Goal: Transaction & Acquisition: Obtain resource

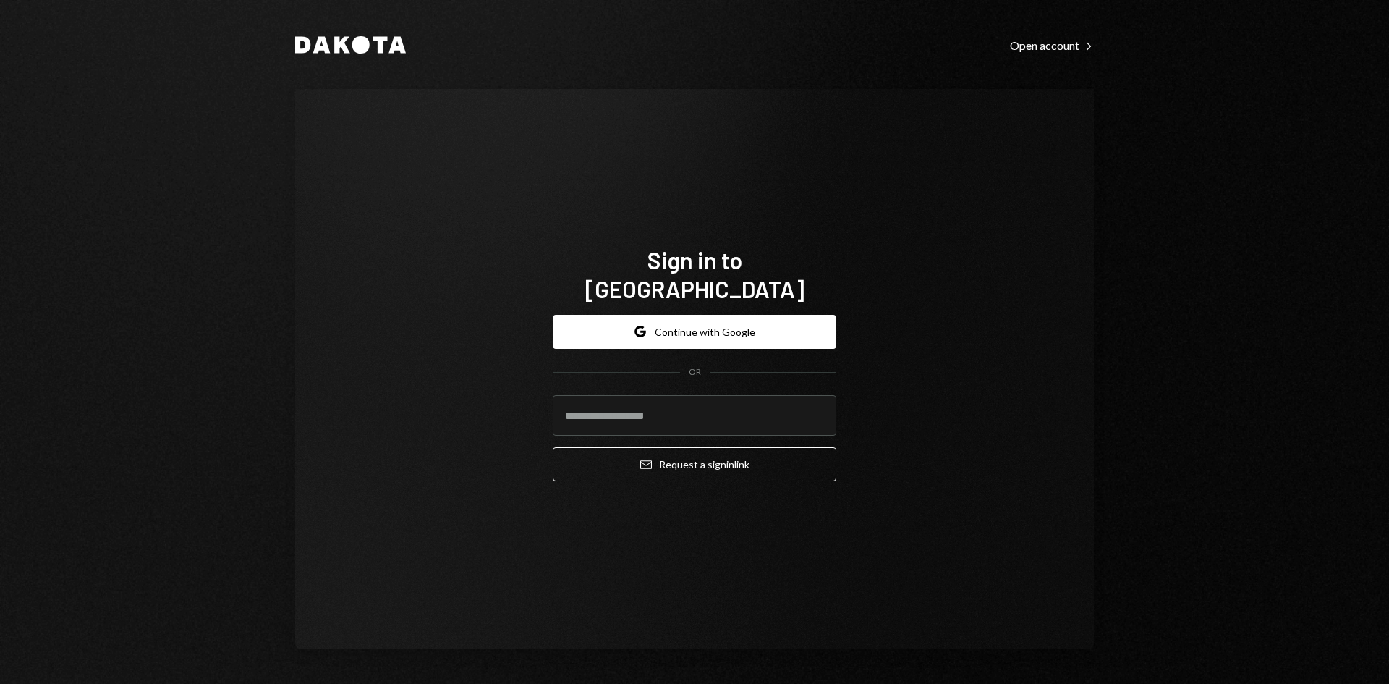
click at [0, 683] on com-1password-button at bounding box center [0, 684] width 0 height 0
type input "**********"
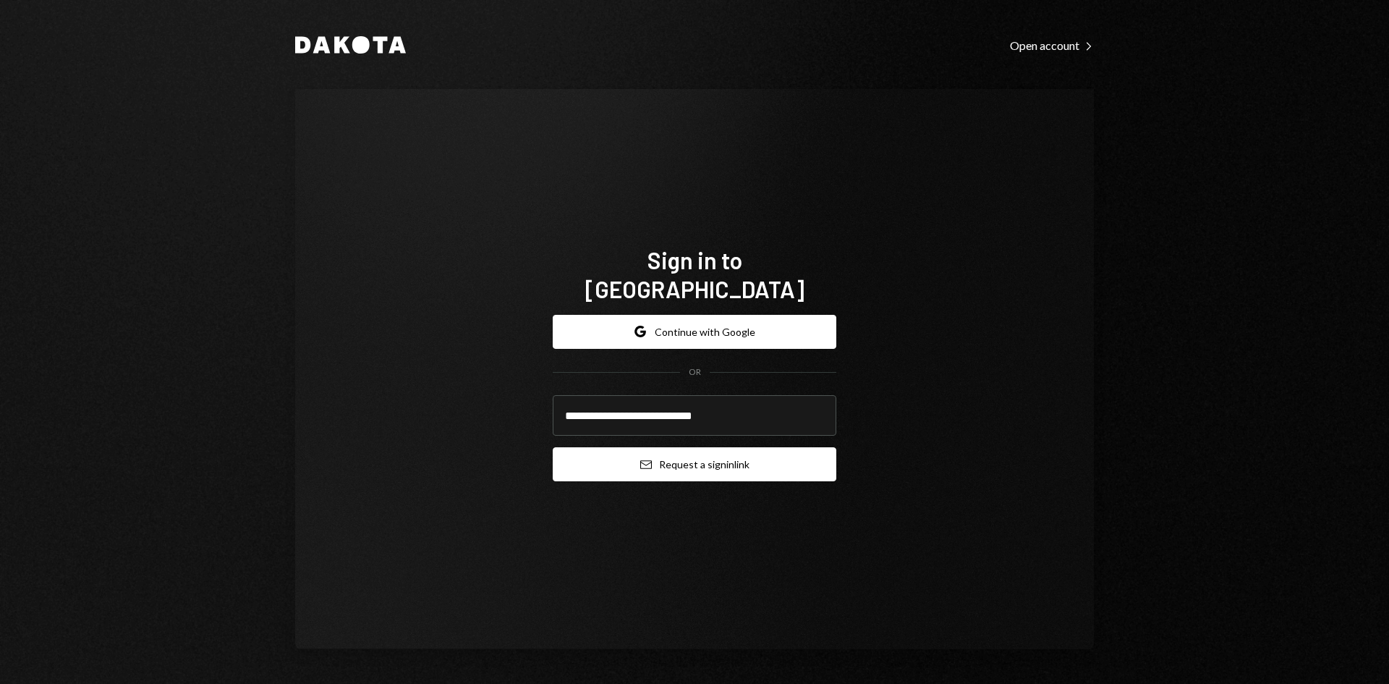
click at [695, 448] on button "Email Request a sign in link" at bounding box center [695, 464] width 284 height 34
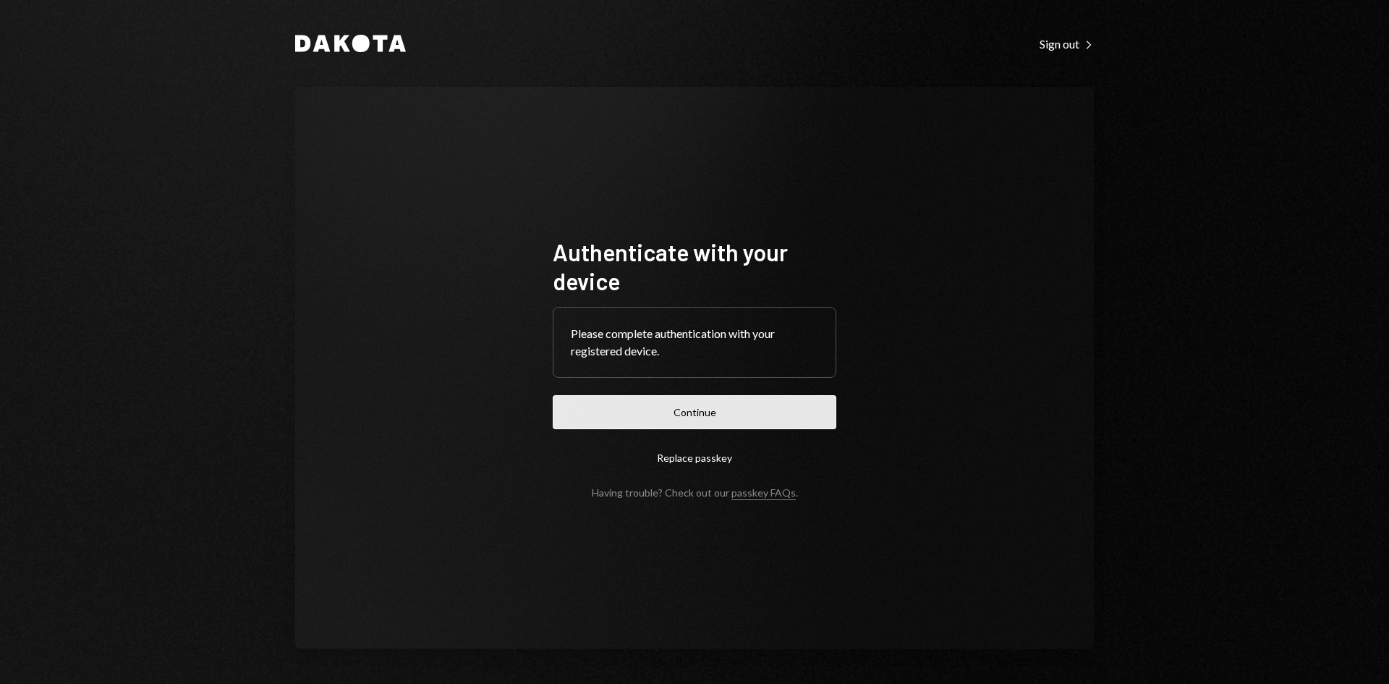
click at [714, 420] on button "Continue" at bounding box center [695, 412] width 284 height 34
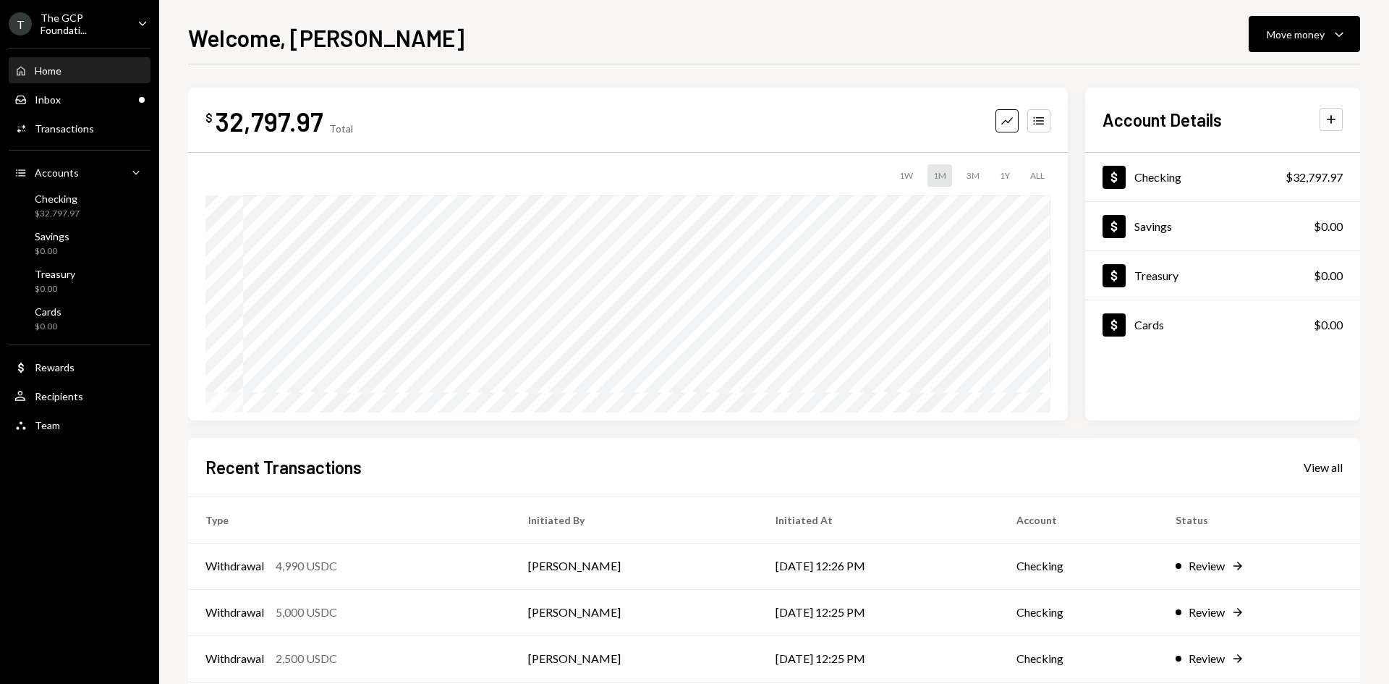
click at [143, 22] on icon "Caret Down" at bounding box center [143, 23] width 16 height 16
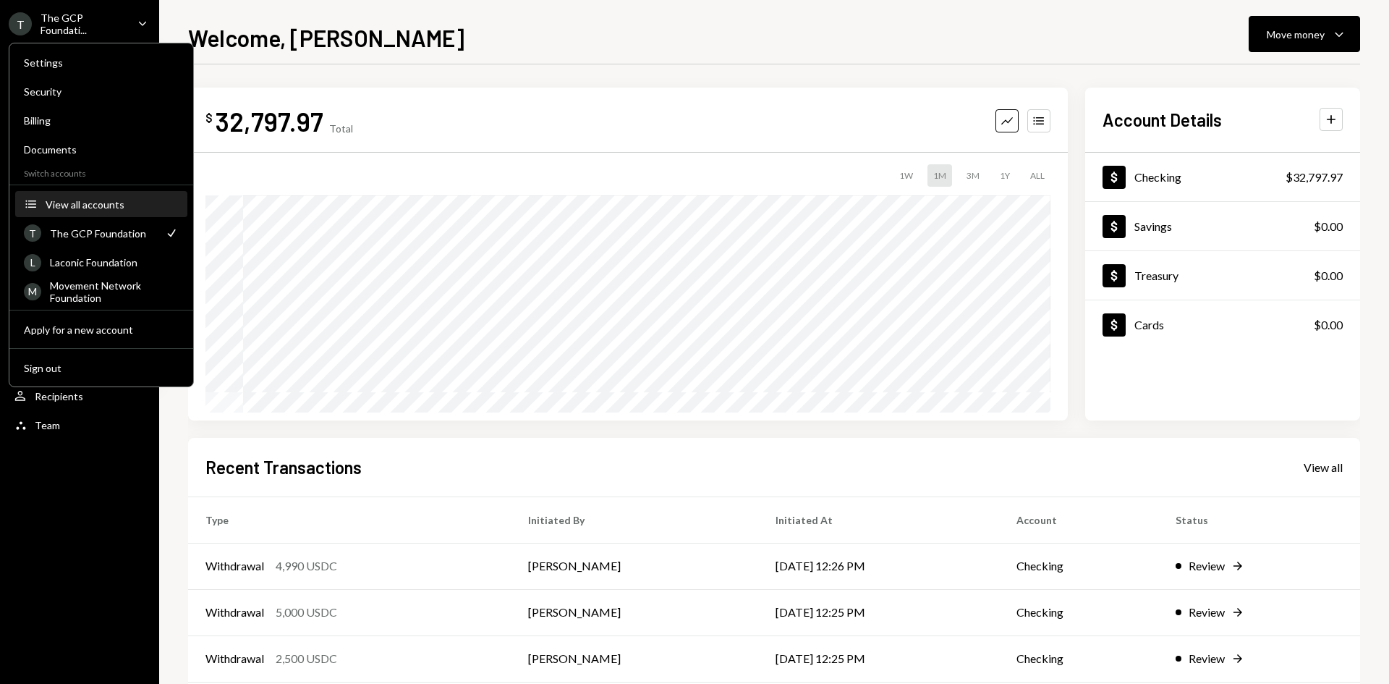
click at [127, 207] on div "View all accounts" at bounding box center [112, 204] width 133 height 12
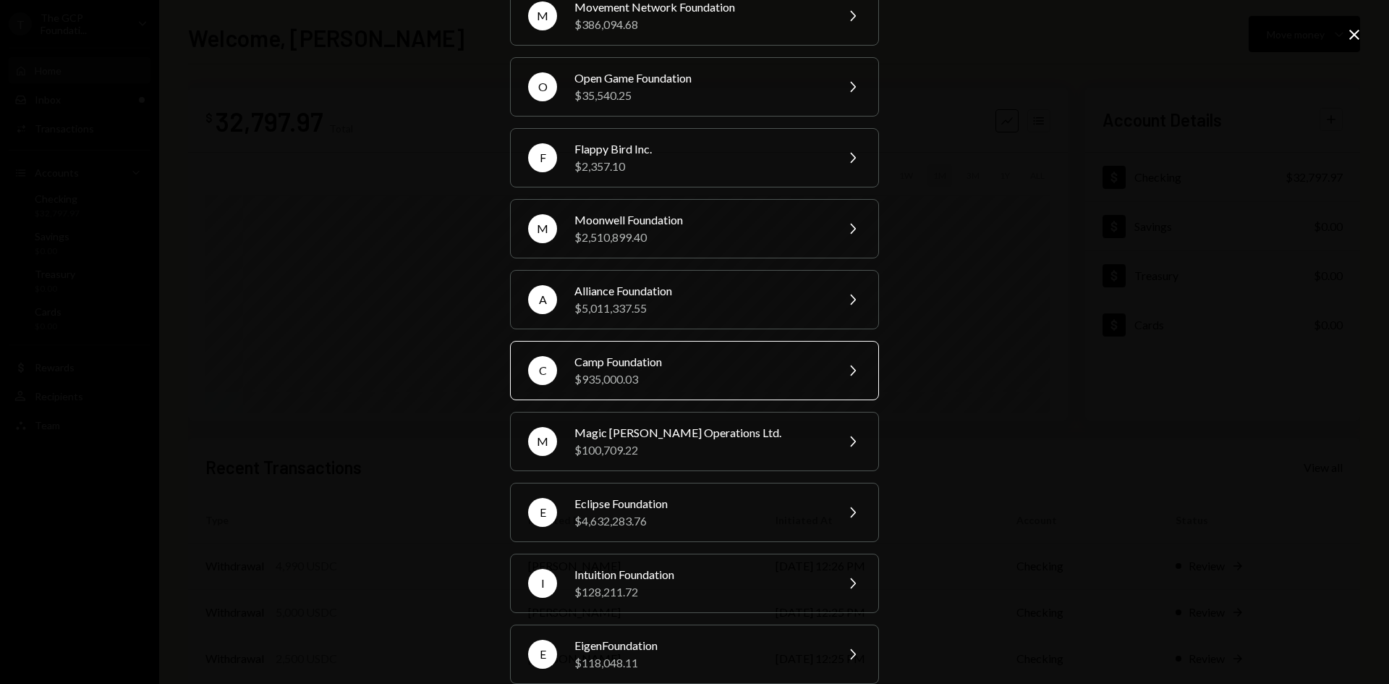
scroll to position [240, 0]
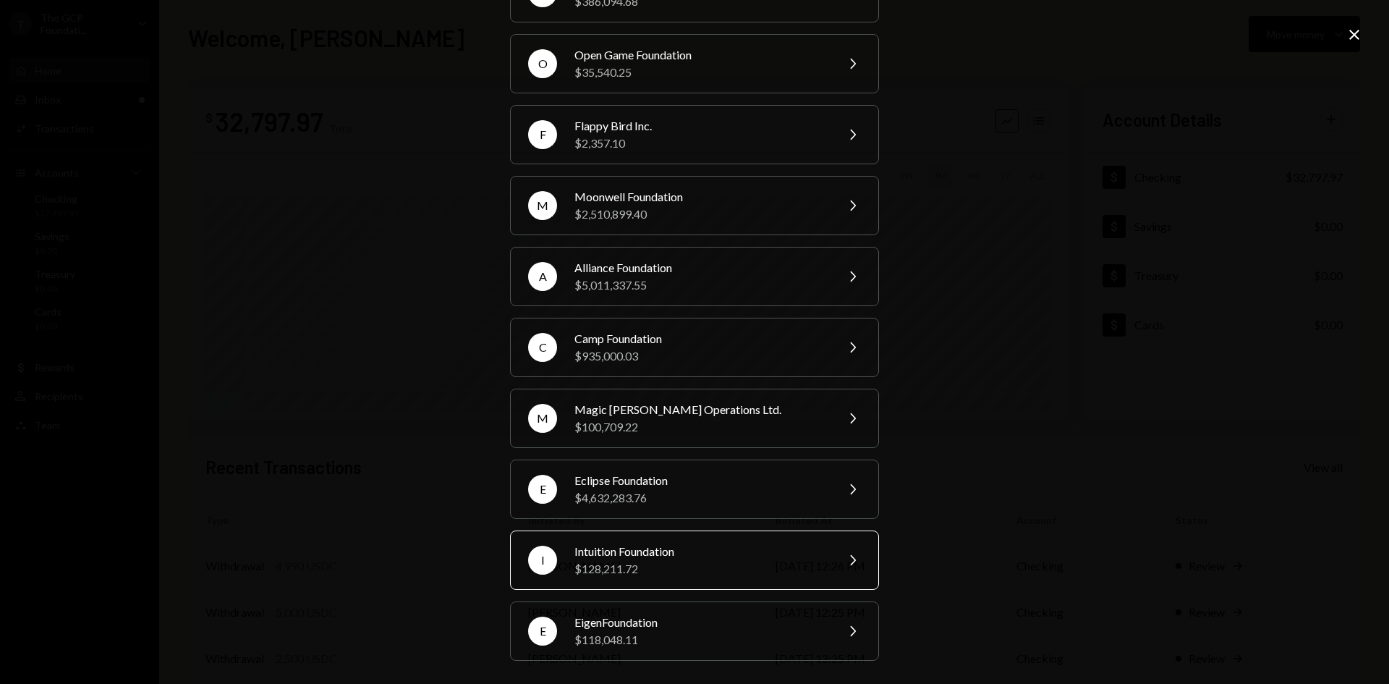
click at [696, 577] on div "$128,211.72" at bounding box center [700, 568] width 252 height 17
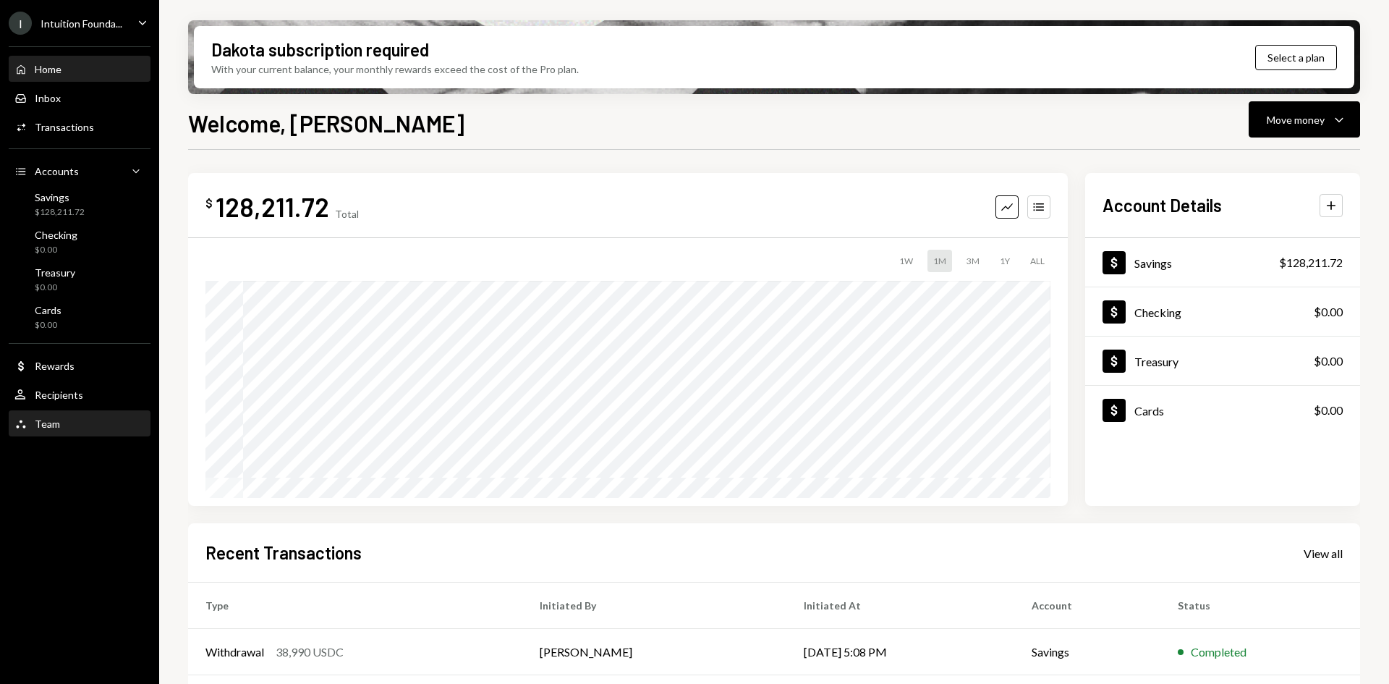
click at [67, 421] on div "Team Team" at bounding box center [79, 423] width 130 height 13
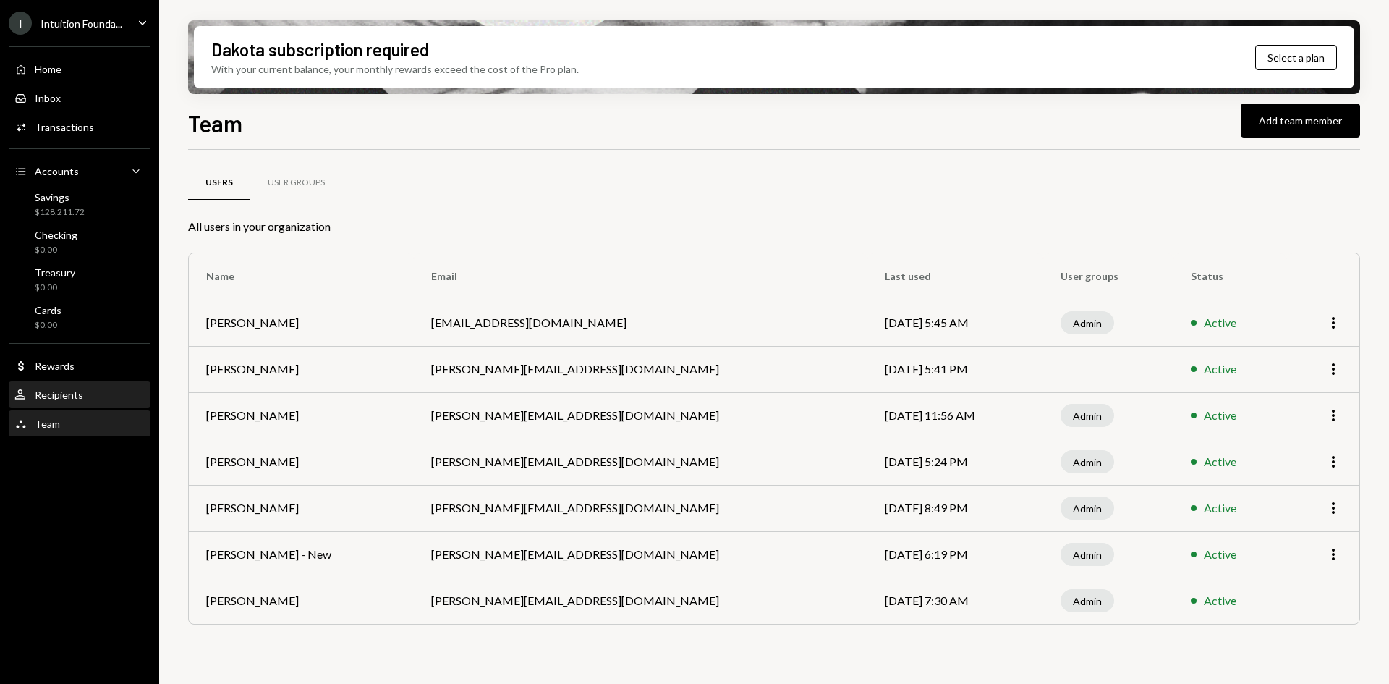
click at [71, 394] on div "Recipients" at bounding box center [59, 395] width 48 height 12
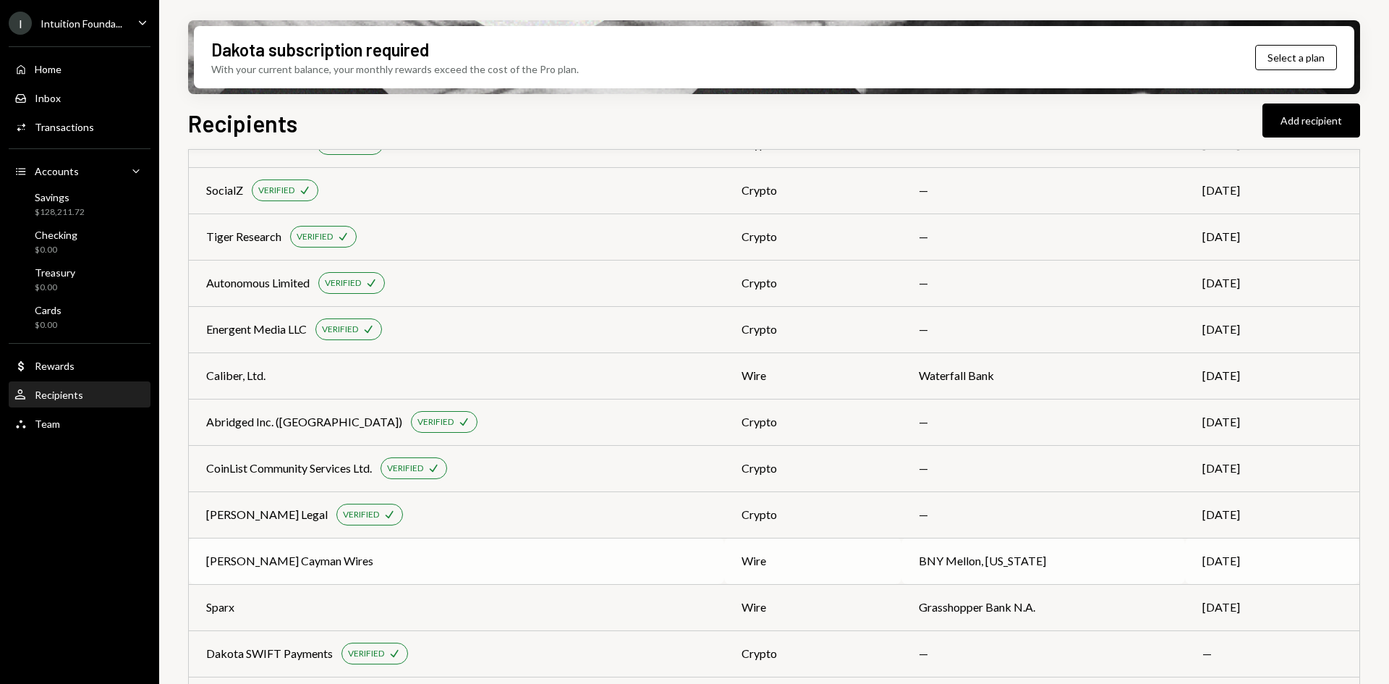
scroll to position [218, 0]
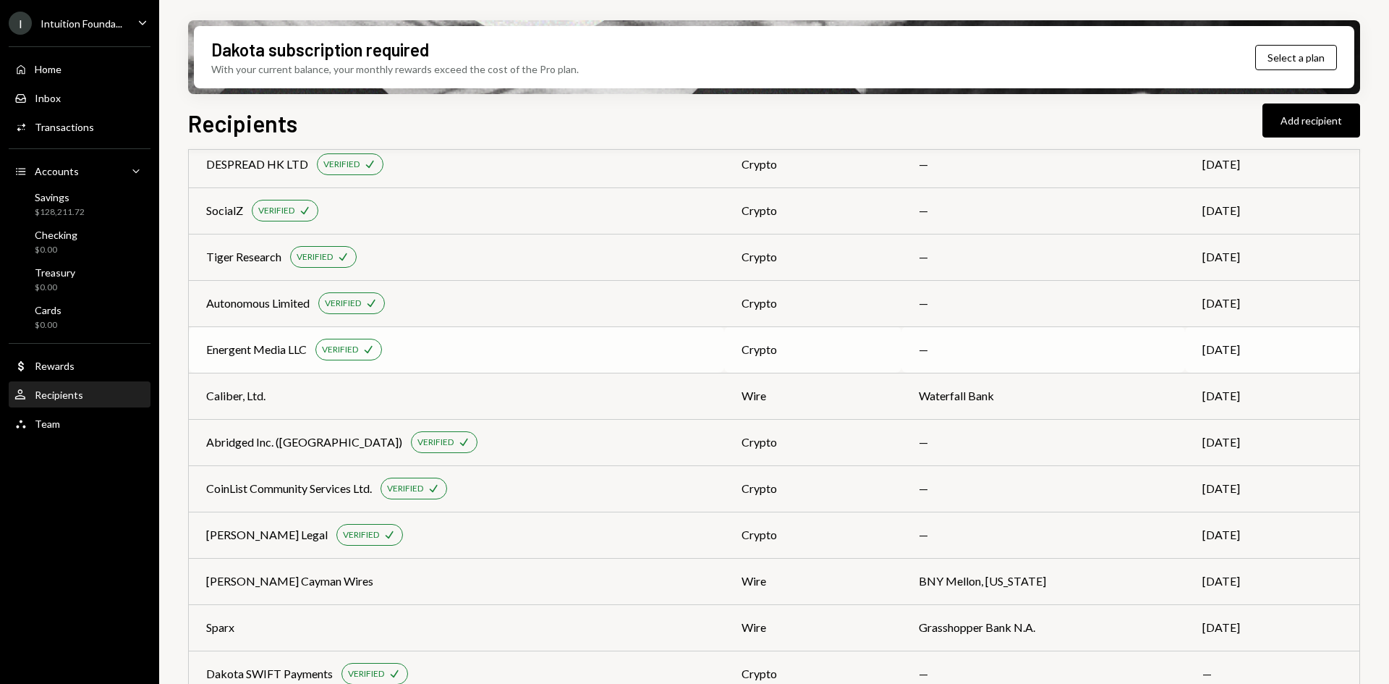
click at [283, 348] on div "Energent Media LLC" at bounding box center [256, 349] width 101 height 17
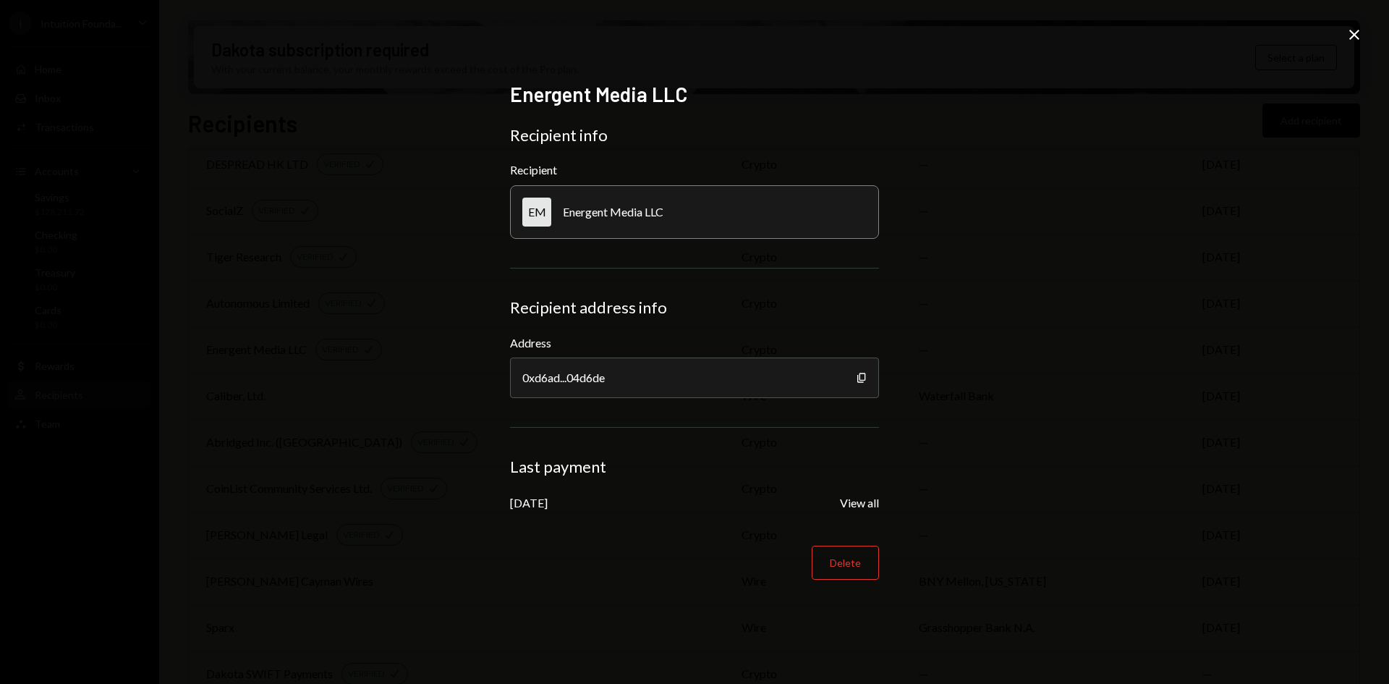
click at [1353, 34] on icon at bounding box center [1354, 35] width 10 height 10
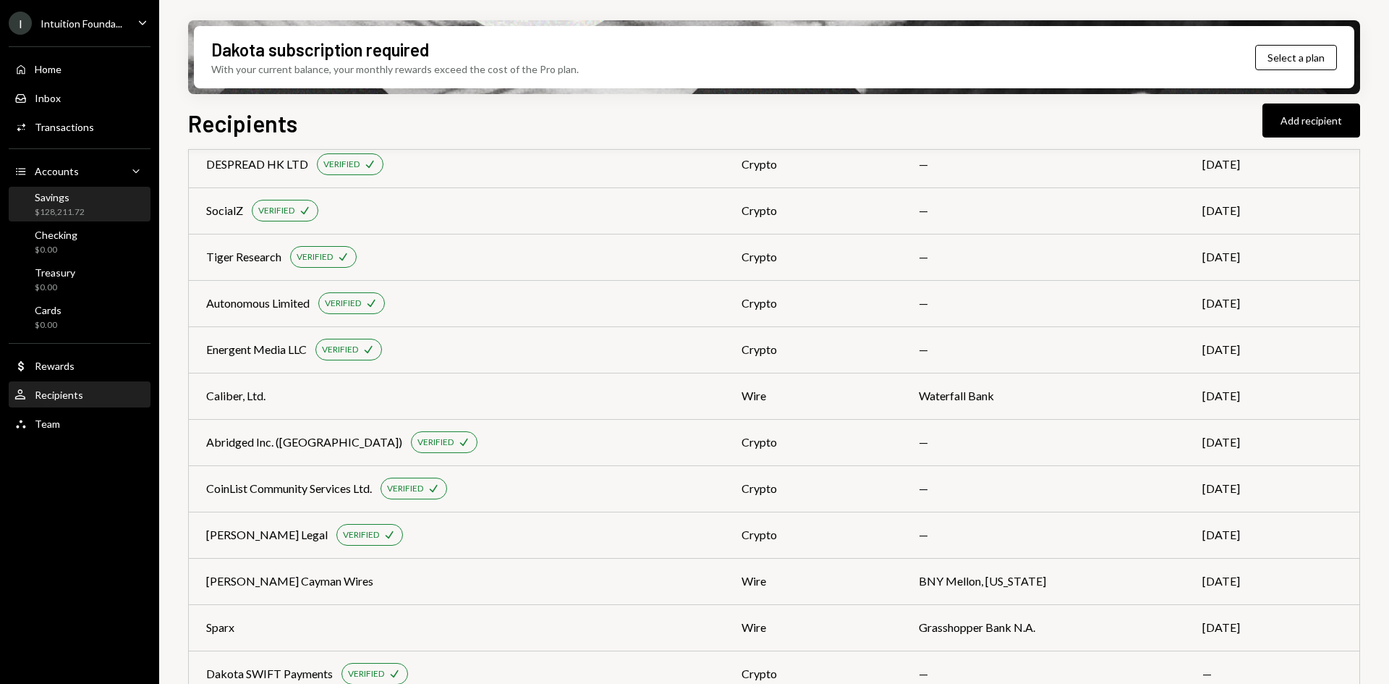
click at [77, 206] on div "$128,211.72" at bounding box center [60, 212] width 50 height 12
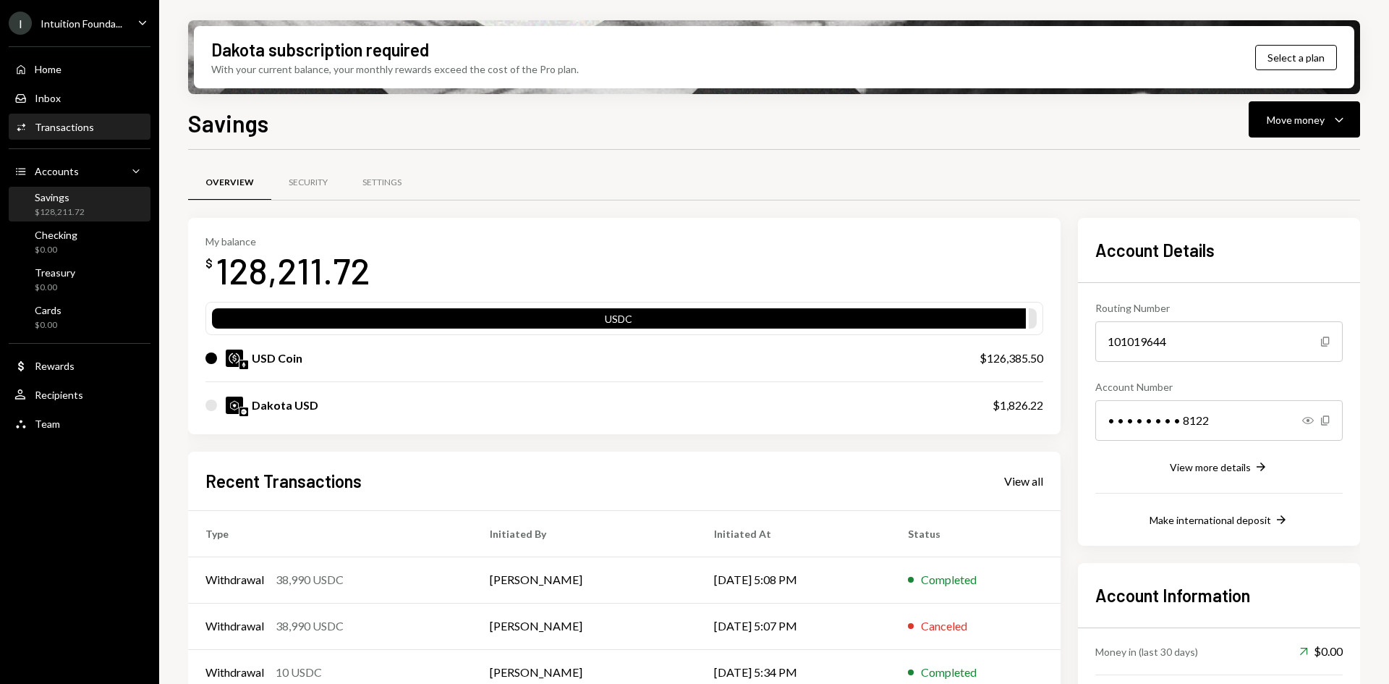
click at [54, 127] on div "Transactions" at bounding box center [64, 127] width 59 height 12
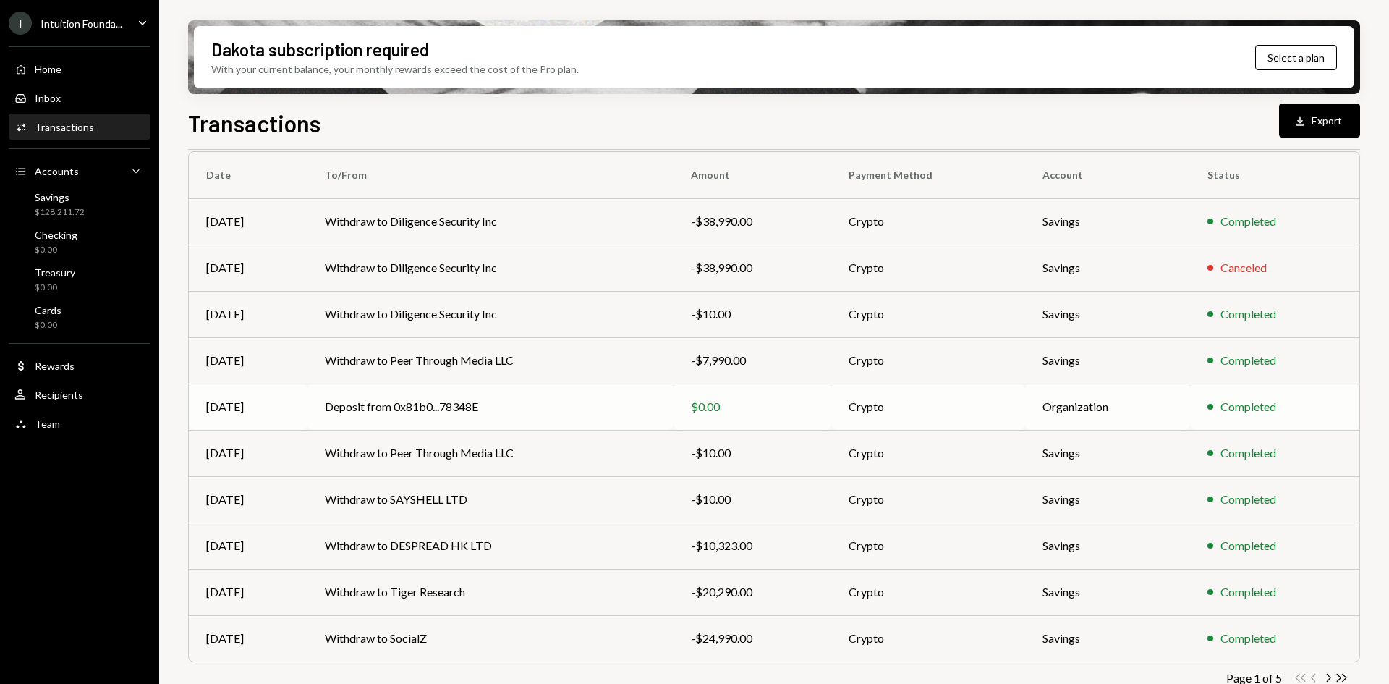
scroll to position [140, 0]
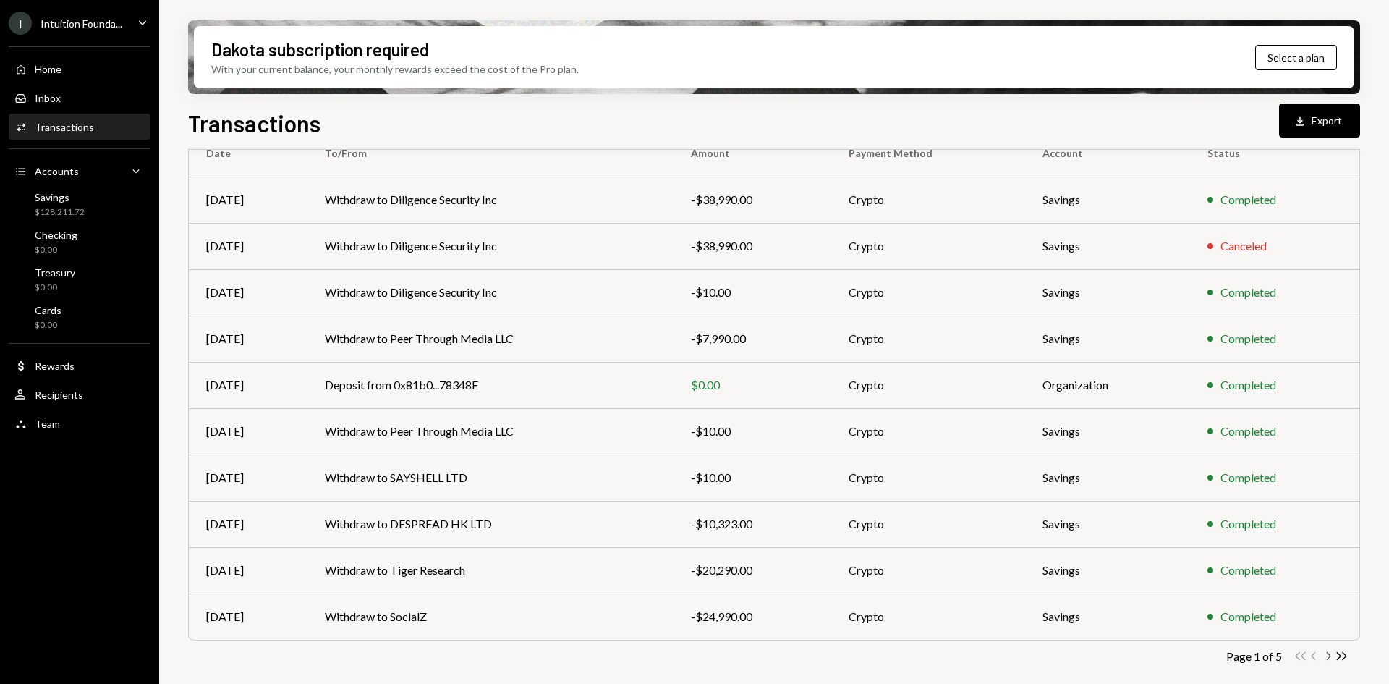
click at [1328, 655] on icon "Chevron Right" at bounding box center [1328, 656] width 14 height 14
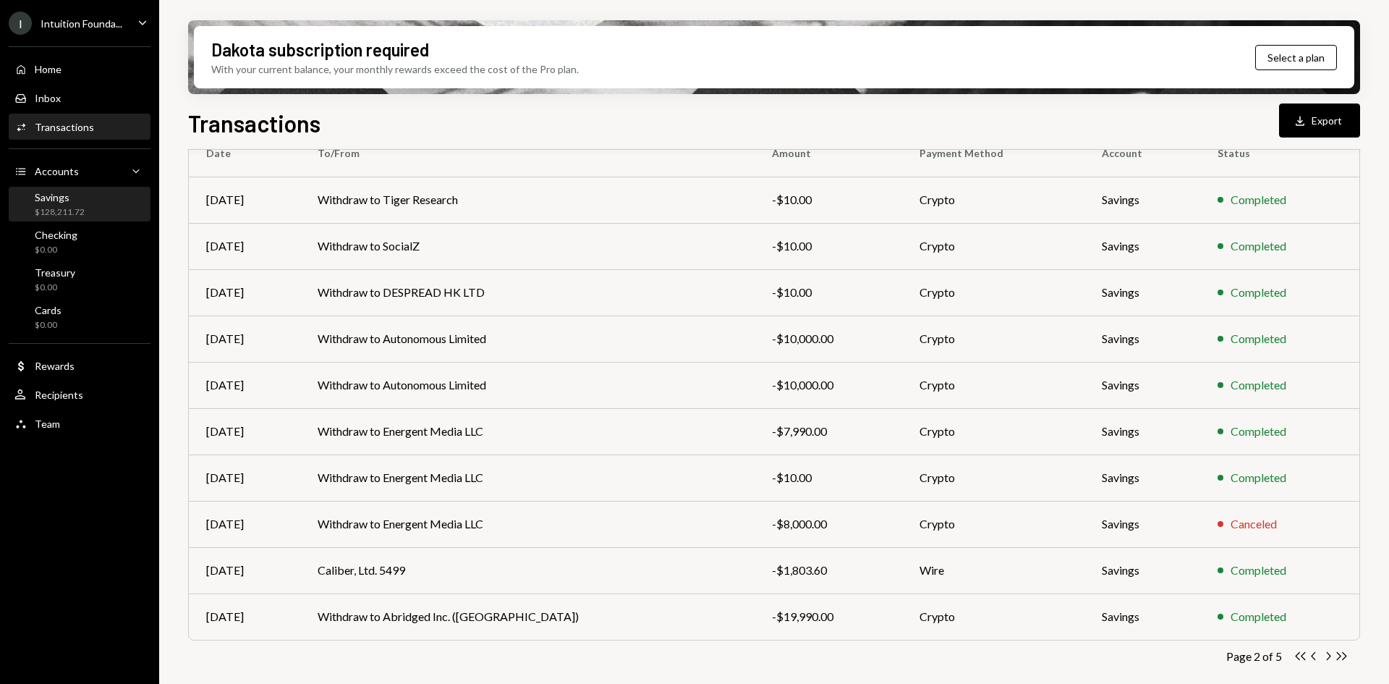
click at [96, 205] on div "Savings $128,211.72" at bounding box center [79, 204] width 130 height 27
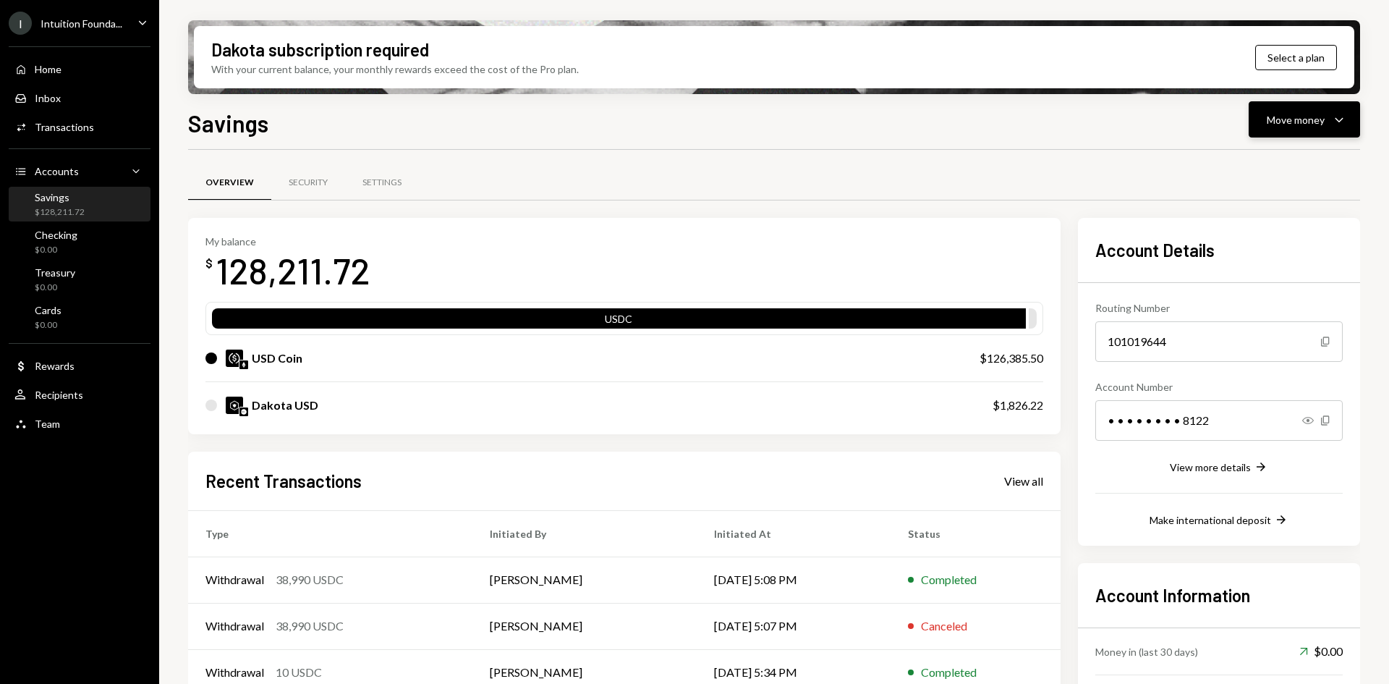
click at [1302, 124] on div "Move money" at bounding box center [1296, 119] width 58 height 15
click at [1262, 164] on div "Send" at bounding box center [1293, 163] width 106 height 15
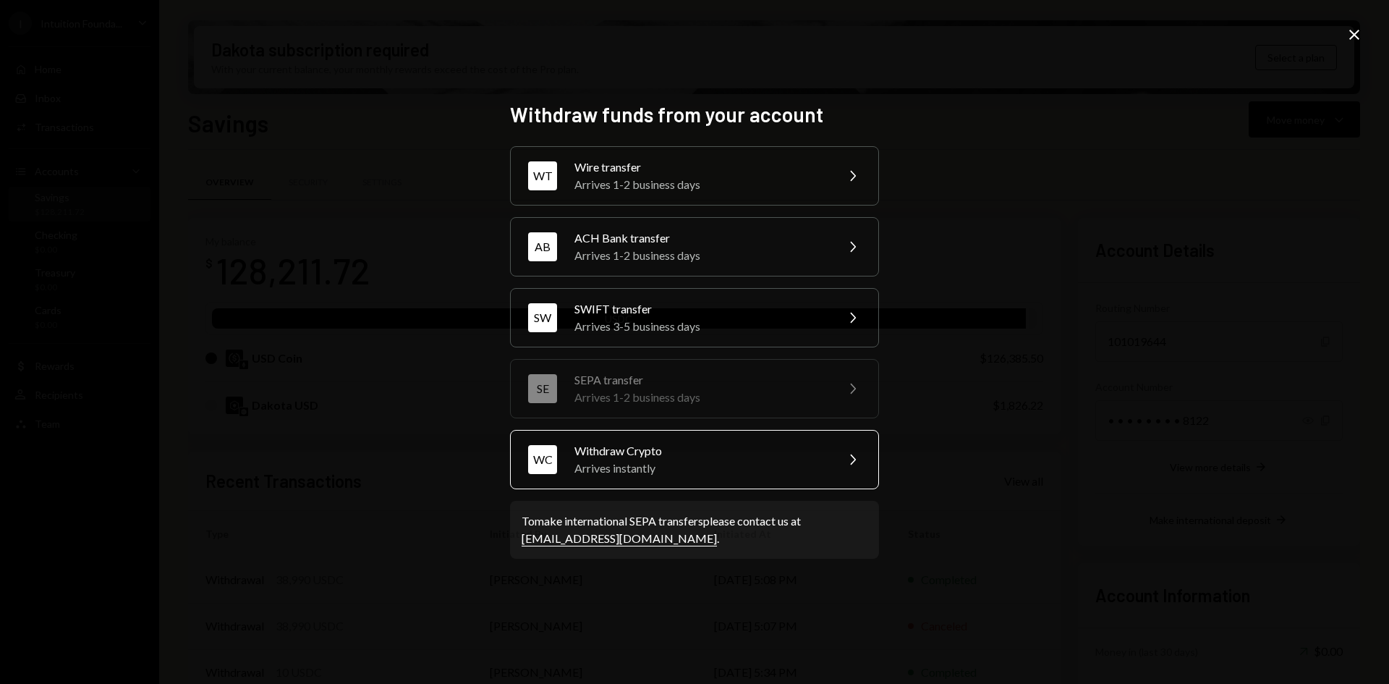
click at [729, 455] on div "Withdraw Crypto" at bounding box center [700, 450] width 252 height 17
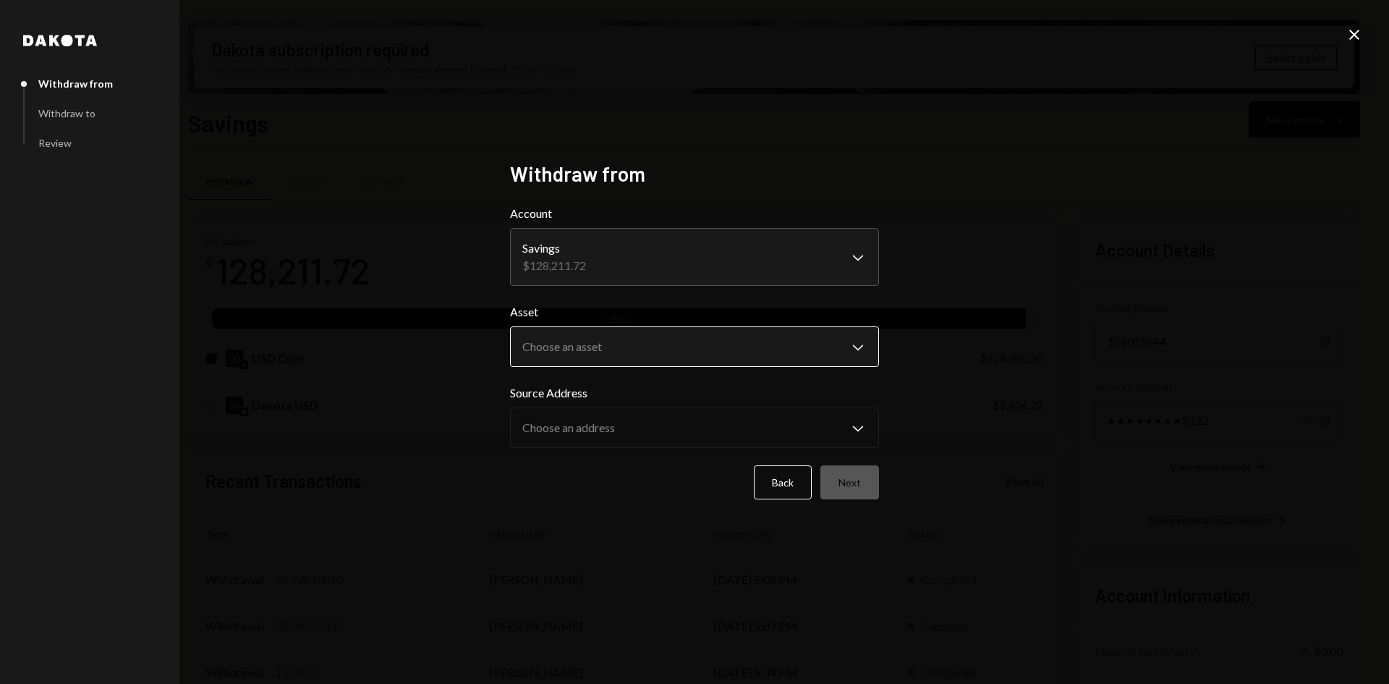
click at [640, 345] on body "I Intuition Founda... Caret Down Home Home Inbox Inbox Activities Transactions …" at bounding box center [694, 342] width 1389 height 684
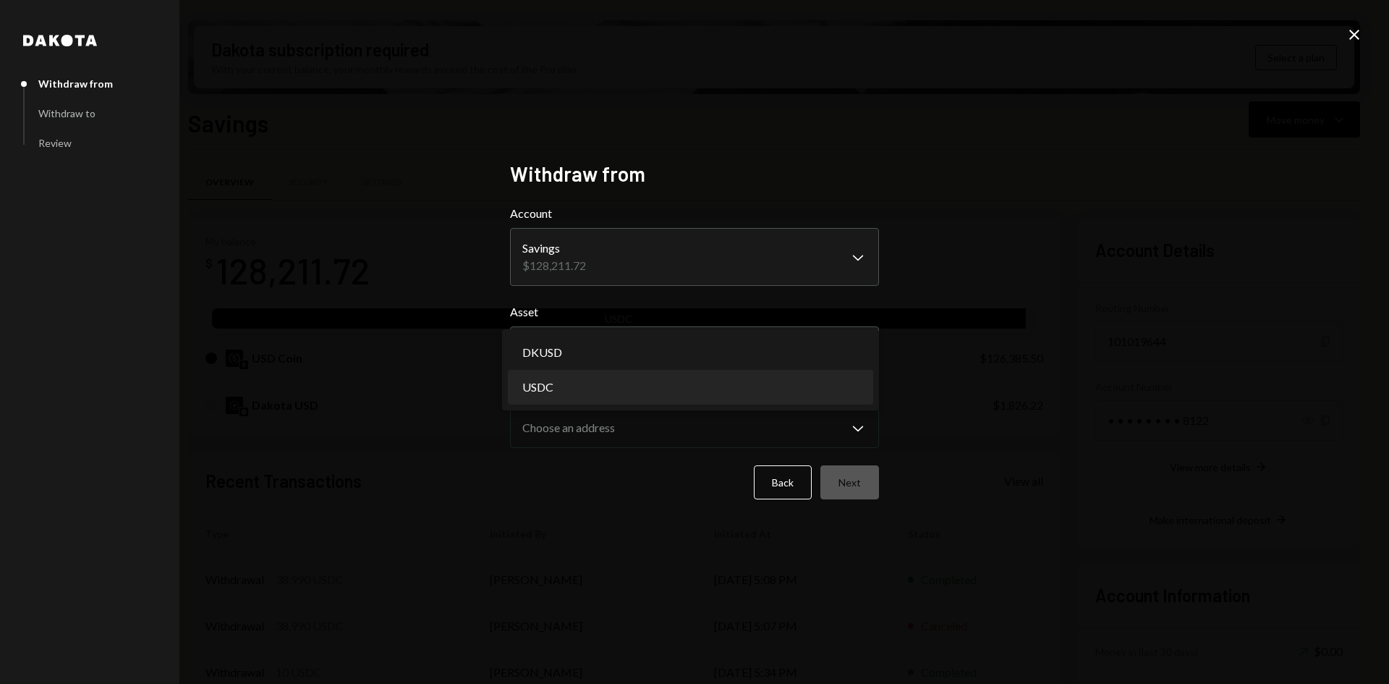
select select "****"
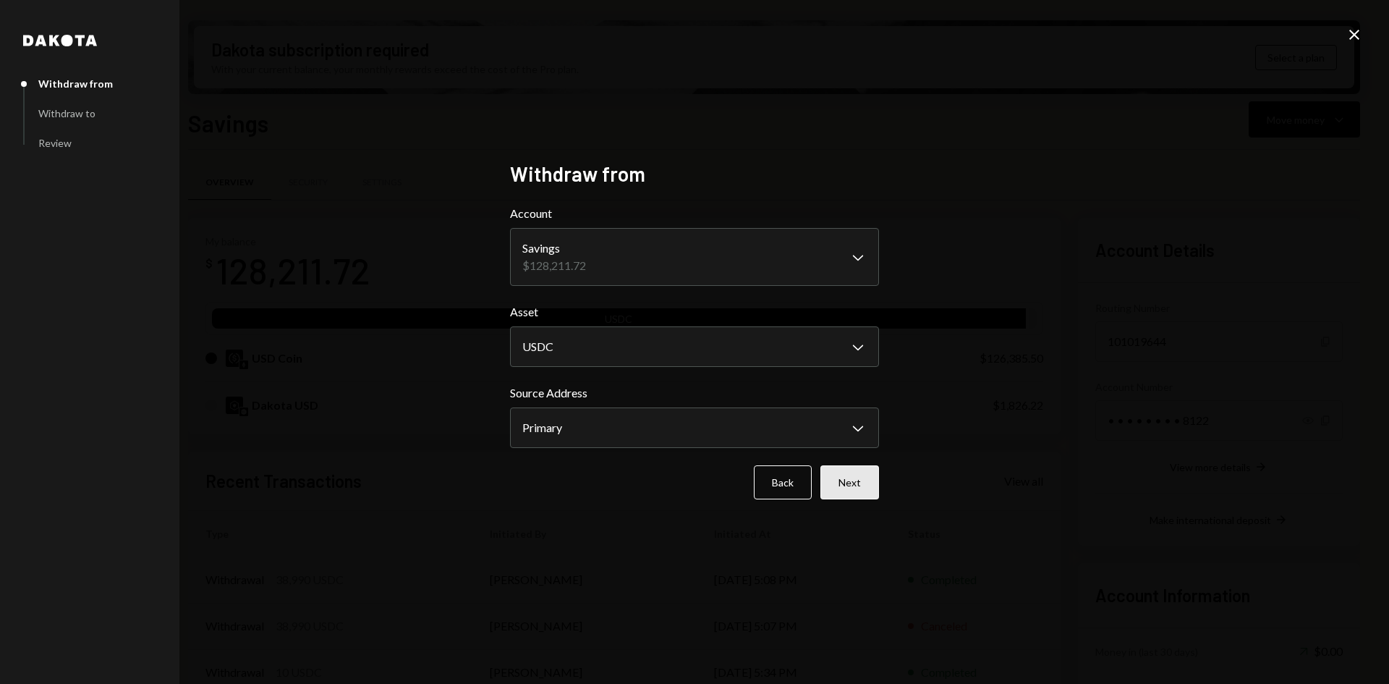
click at [854, 482] on button "Next" at bounding box center [849, 482] width 59 height 34
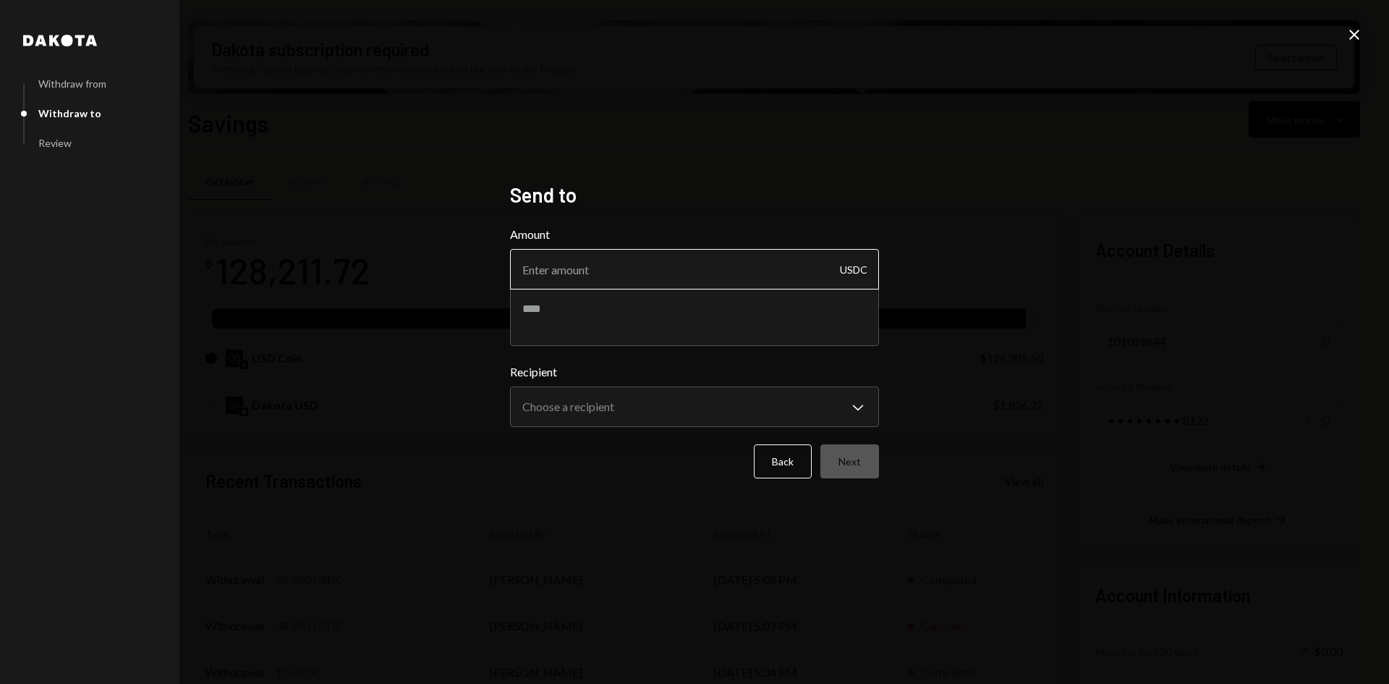
click at [595, 277] on input "Amount" at bounding box center [694, 269] width 369 height 41
type input "8000"
click at [581, 310] on textarea at bounding box center [694, 317] width 369 height 58
type textarea "**********"
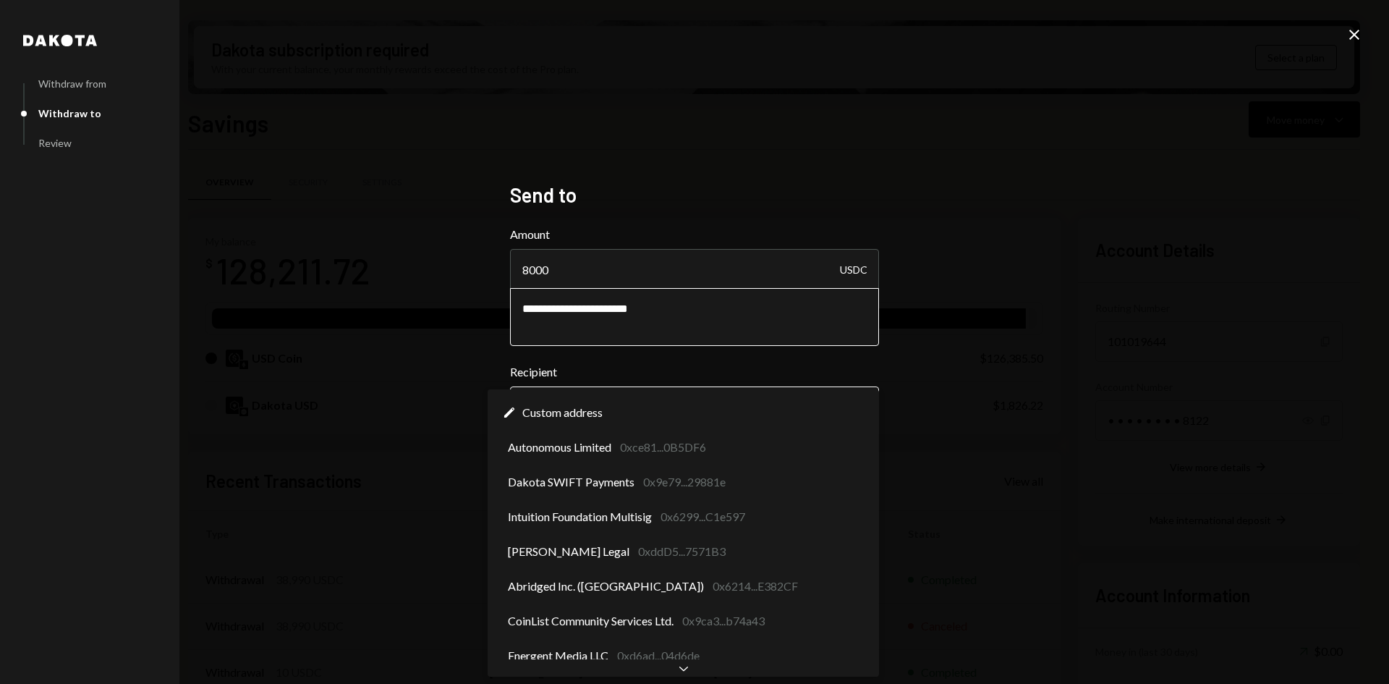
click at [593, 408] on body "I Intuition Founda... Caret Down Home Home Inbox Inbox Activities Transactions …" at bounding box center [694, 342] width 1389 height 684
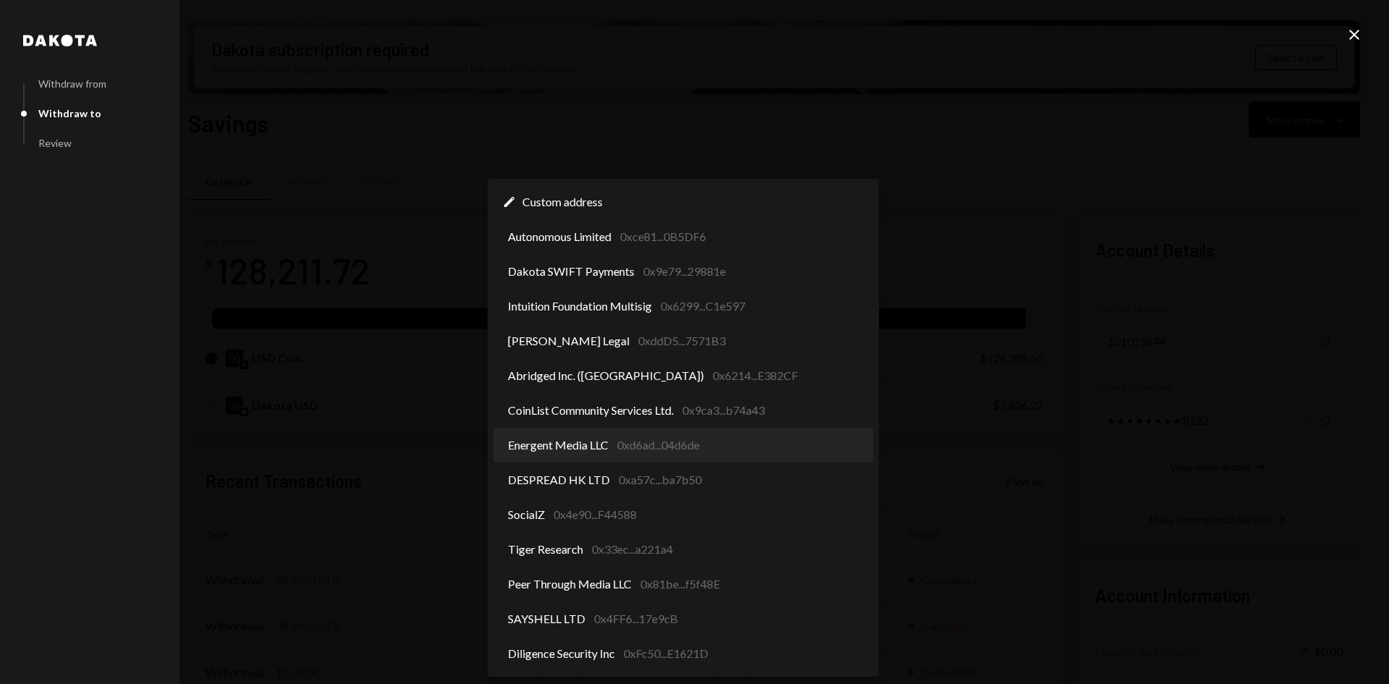
select select "**********"
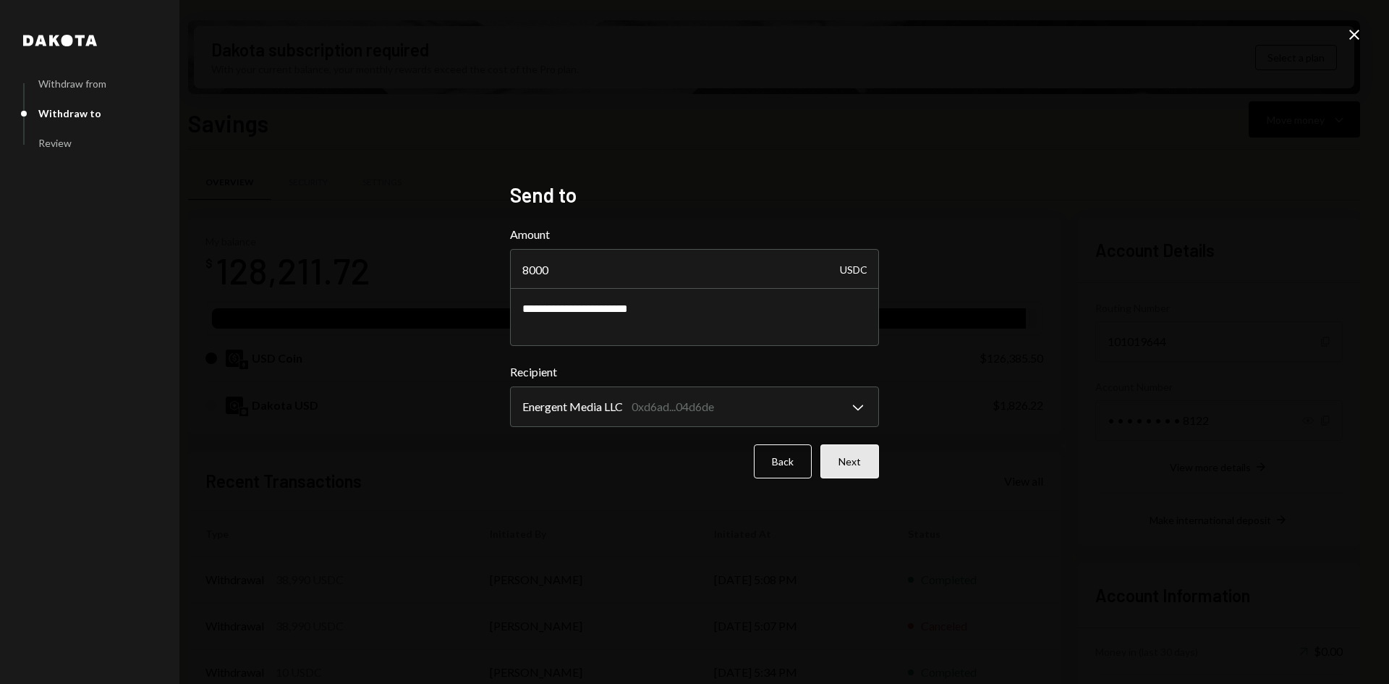
click at [841, 456] on button "Next" at bounding box center [849, 461] width 59 height 34
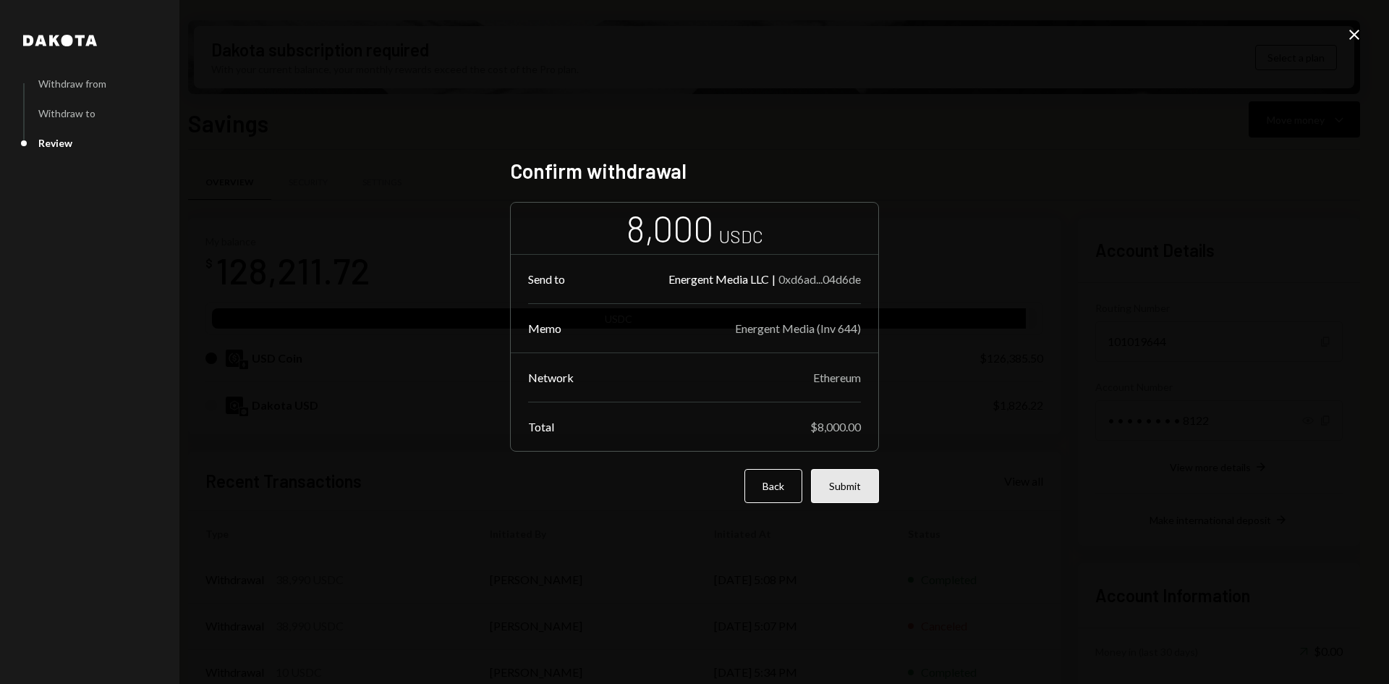
click at [852, 480] on button "Submit" at bounding box center [845, 486] width 68 height 34
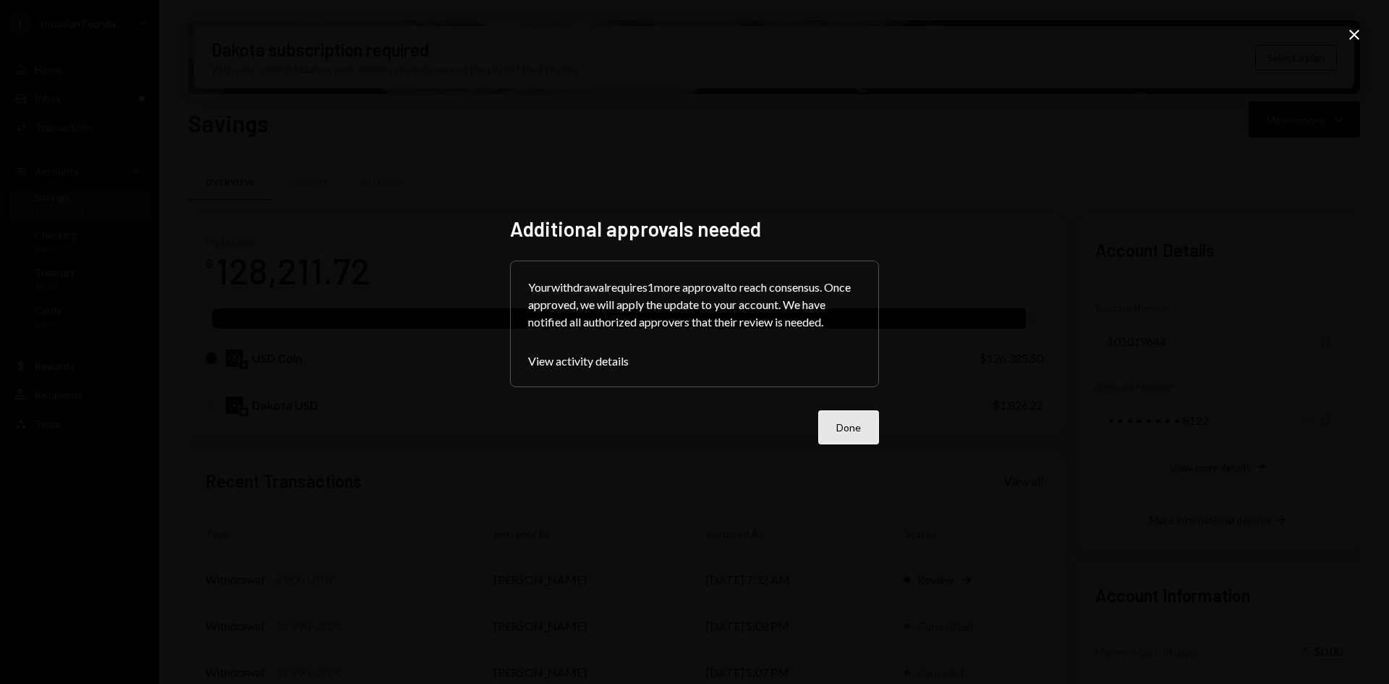
click at [846, 425] on button "Done" at bounding box center [848, 427] width 61 height 34
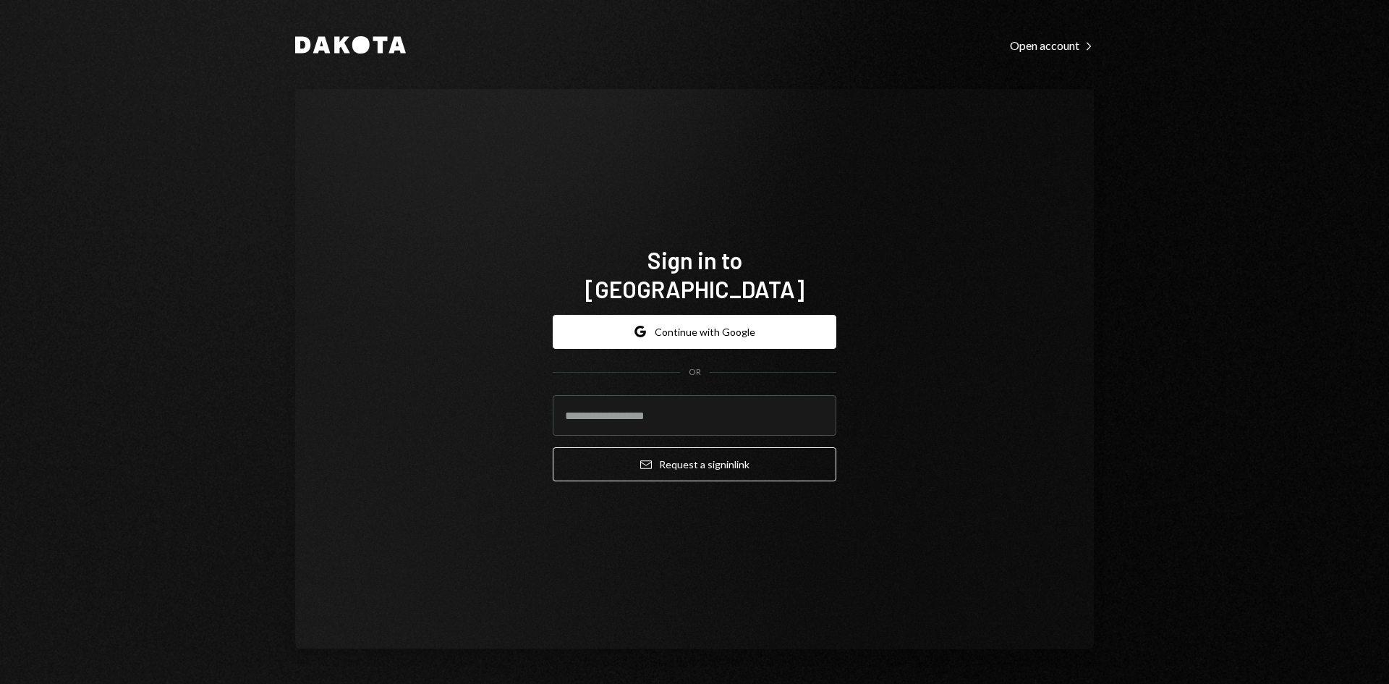
click at [1052, 191] on div "Sign in to [GEOGRAPHIC_DATA] Google Continue with Google OR Email Request a sig…" at bounding box center [694, 369] width 799 height 560
click at [650, 395] on input "email" at bounding box center [695, 415] width 284 height 41
type input "**********"
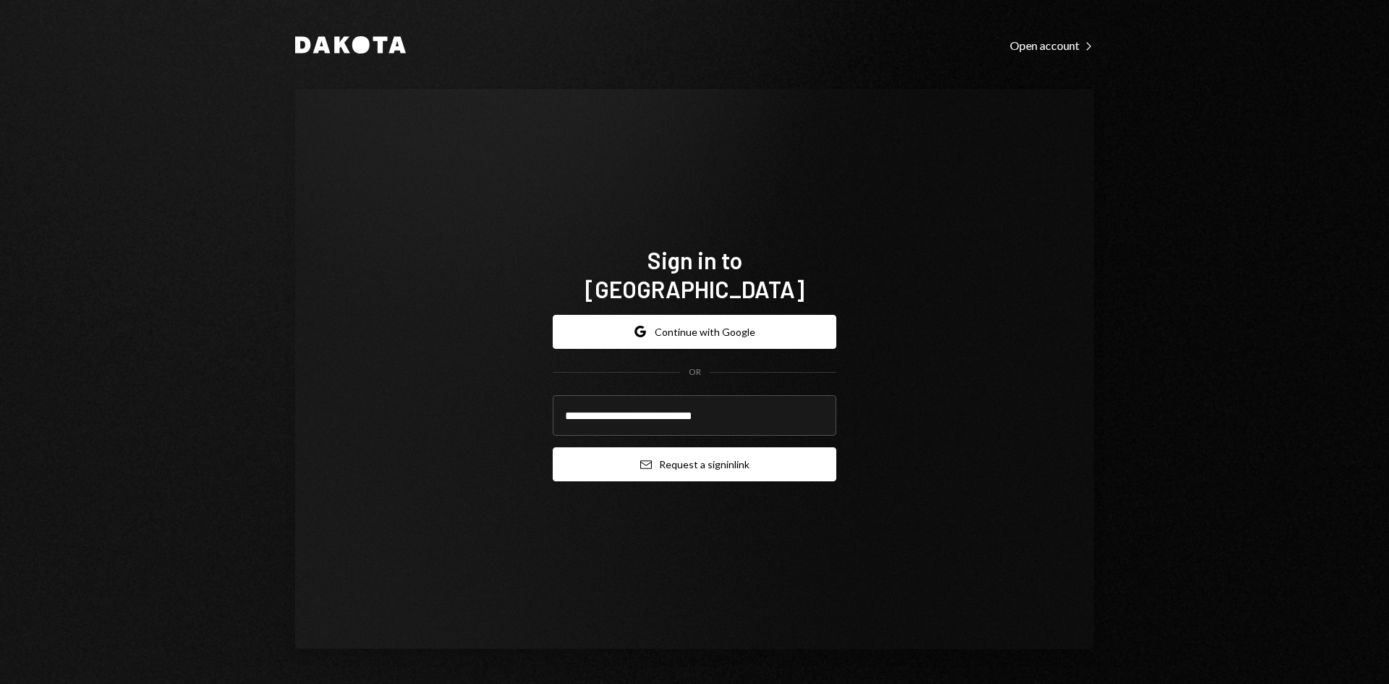
click at [737, 447] on button "Email Request a sign in link" at bounding box center [695, 464] width 284 height 34
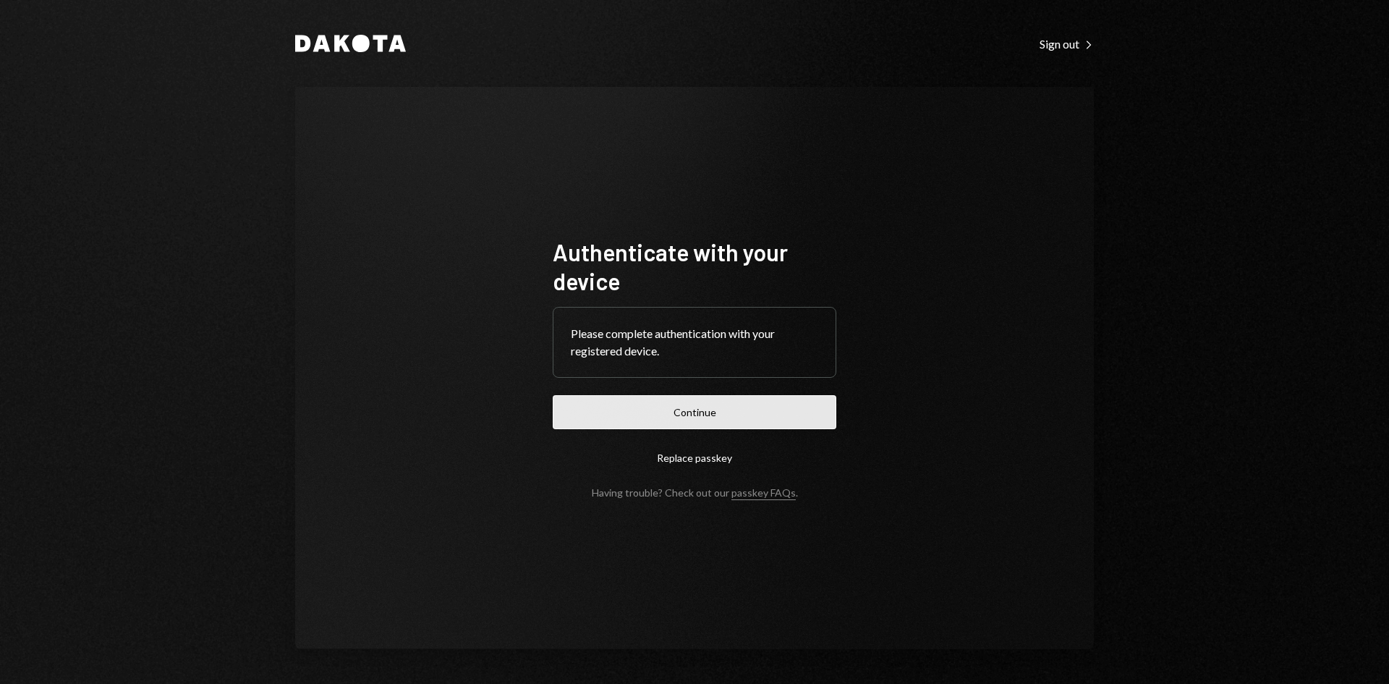
click at [710, 420] on button "Continue" at bounding box center [695, 412] width 284 height 34
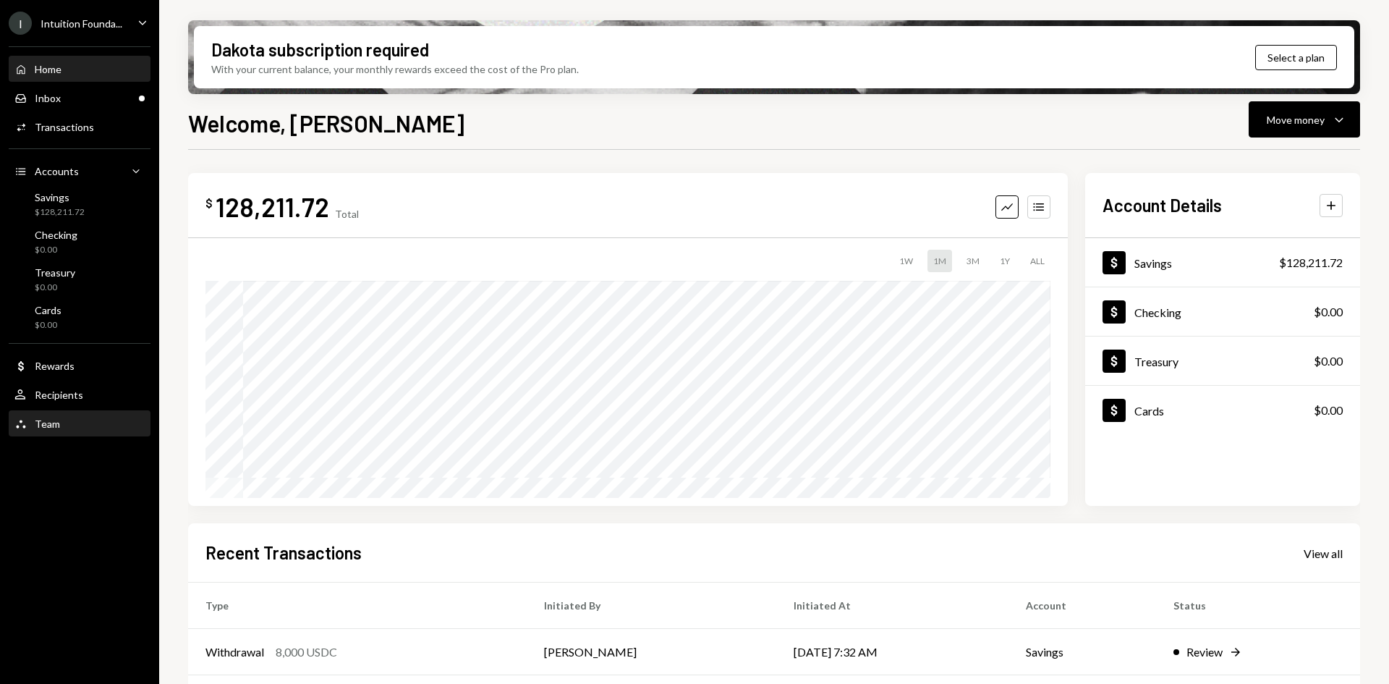
click at [74, 419] on div "Team Team" at bounding box center [79, 423] width 130 height 13
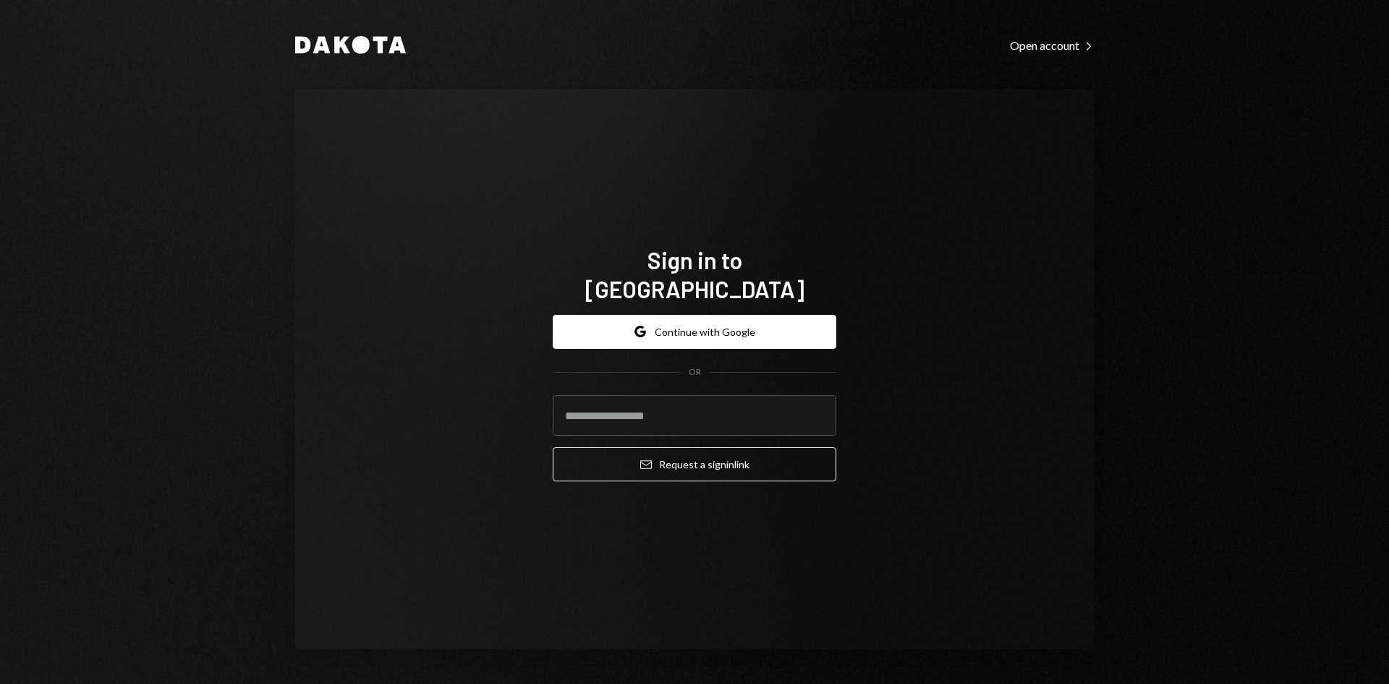
click at [648, 130] on div "Sign in to Dakota Google Continue with Google OR Email Request a sign in link" at bounding box center [694, 369] width 799 height 560
click at [980, 119] on div "Sign in to Dakota Google Continue with Google OR Email Request a sign in link" at bounding box center [694, 369] width 799 height 560
type input "**********"
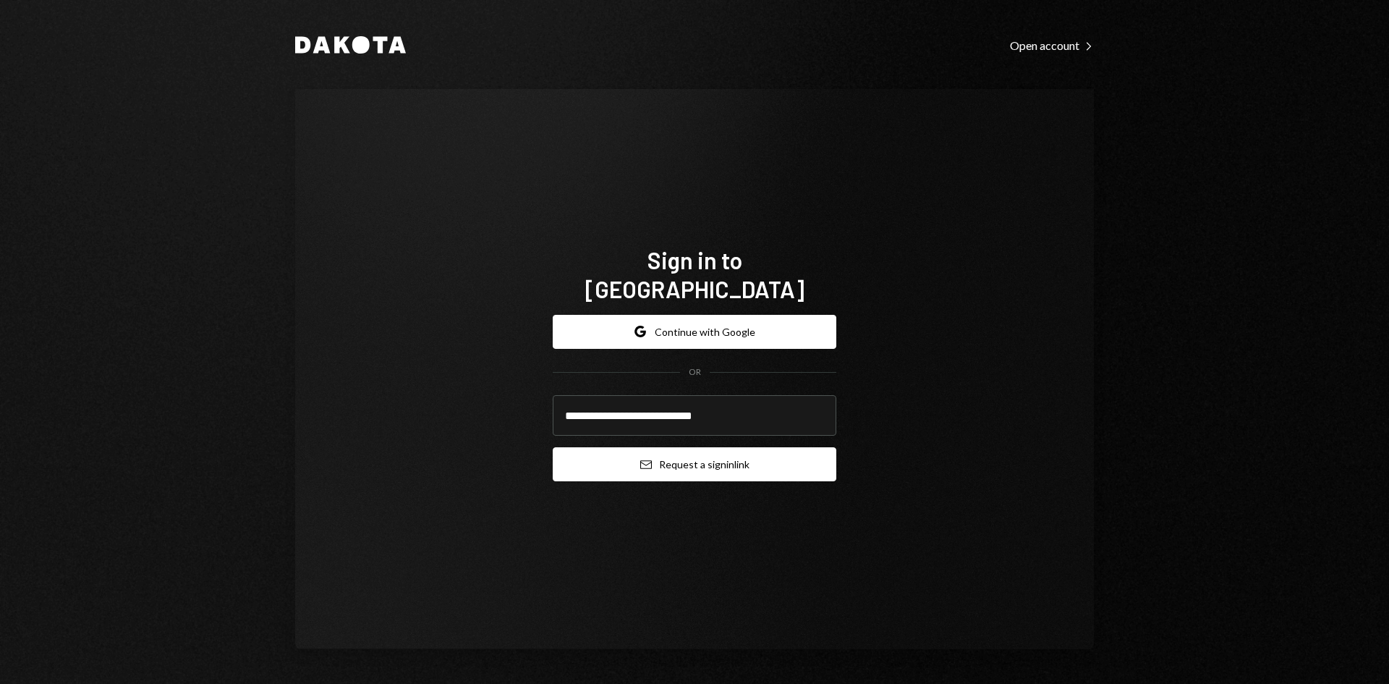
click at [689, 453] on button "Email Request a sign in link" at bounding box center [695, 464] width 284 height 34
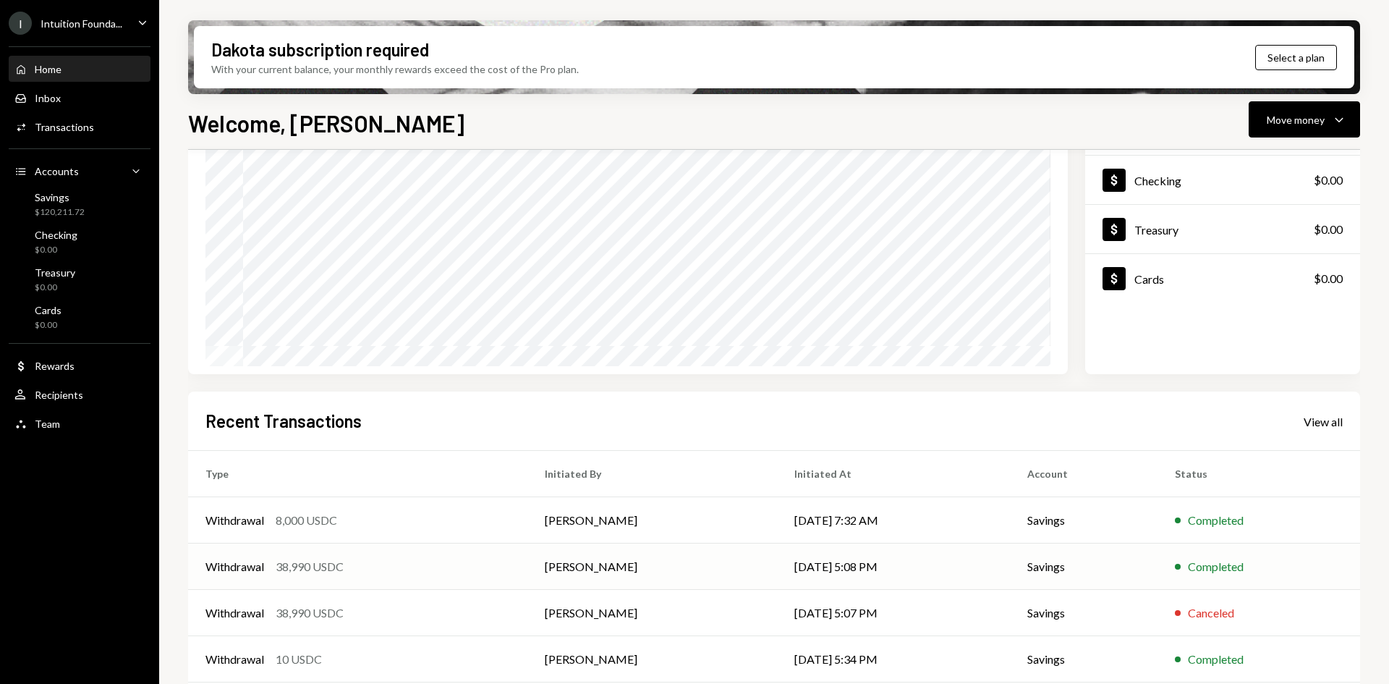
scroll to position [145, 0]
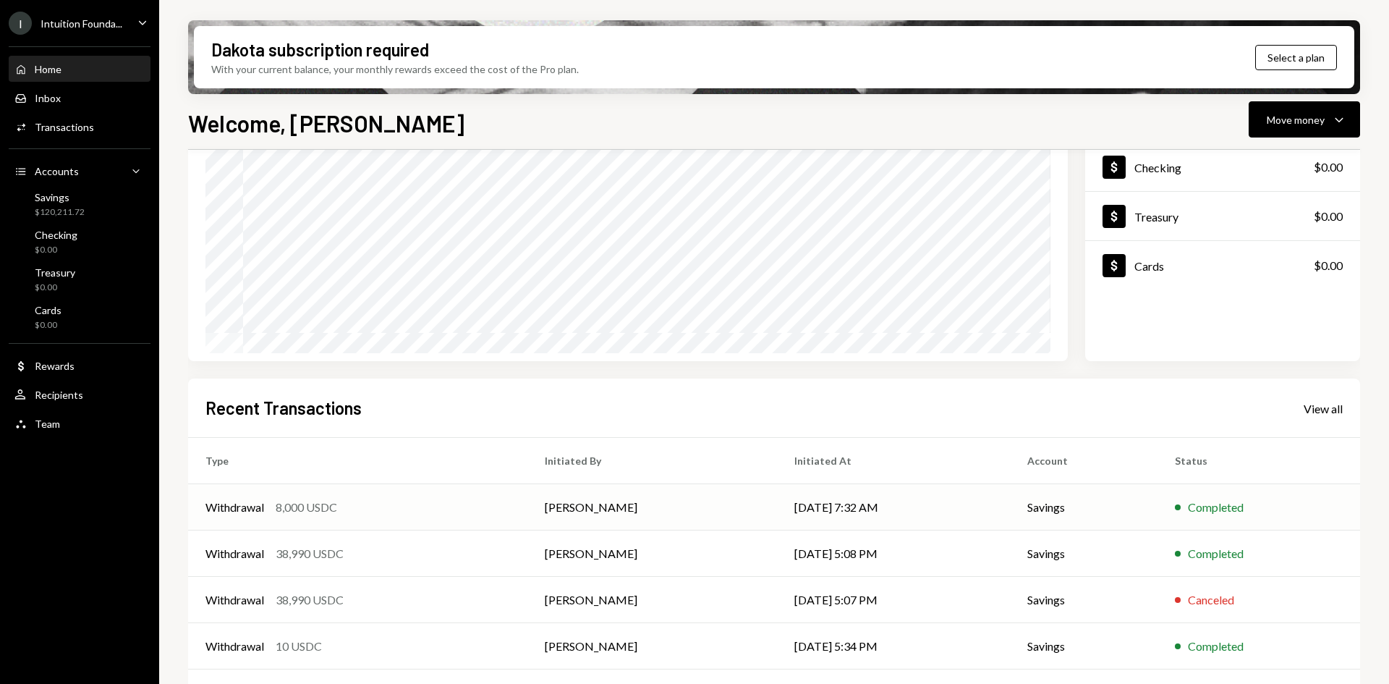
click at [601, 501] on td "[PERSON_NAME]" at bounding box center [652, 507] width 250 height 46
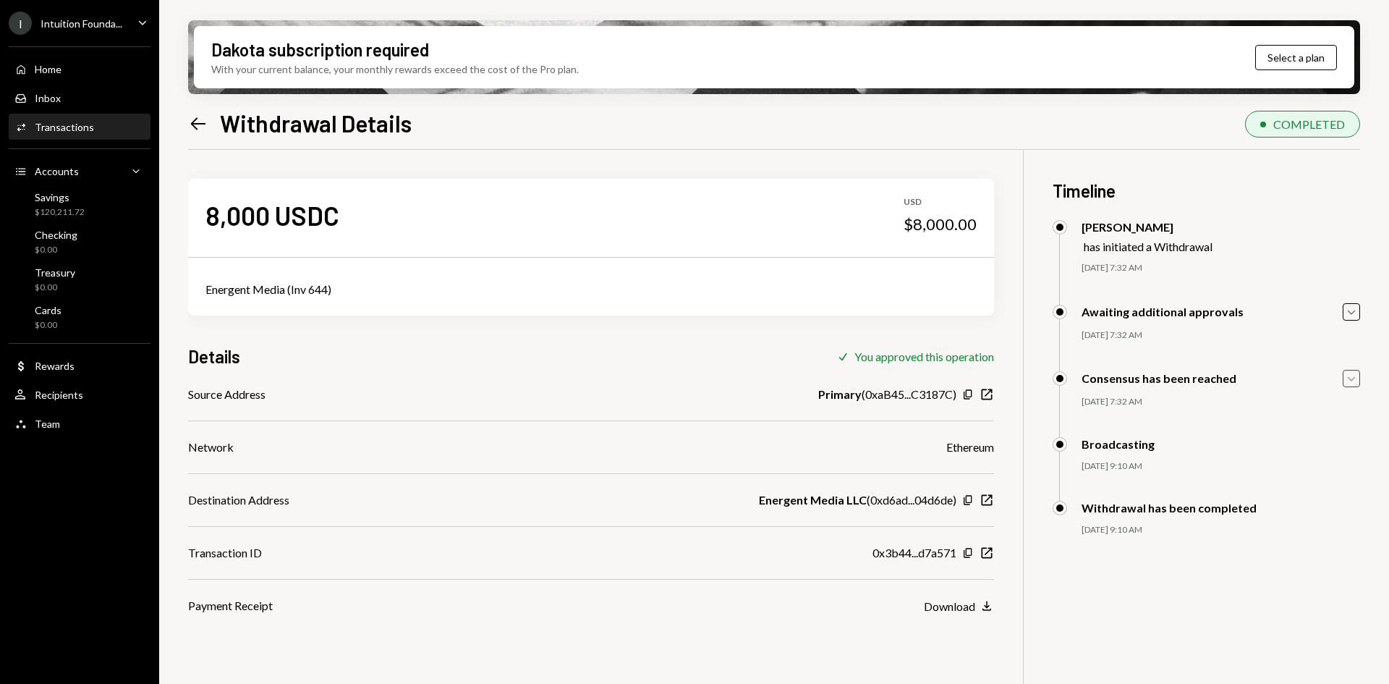
click at [1351, 373] on icon "Caret Down" at bounding box center [1352, 378] width 16 height 16
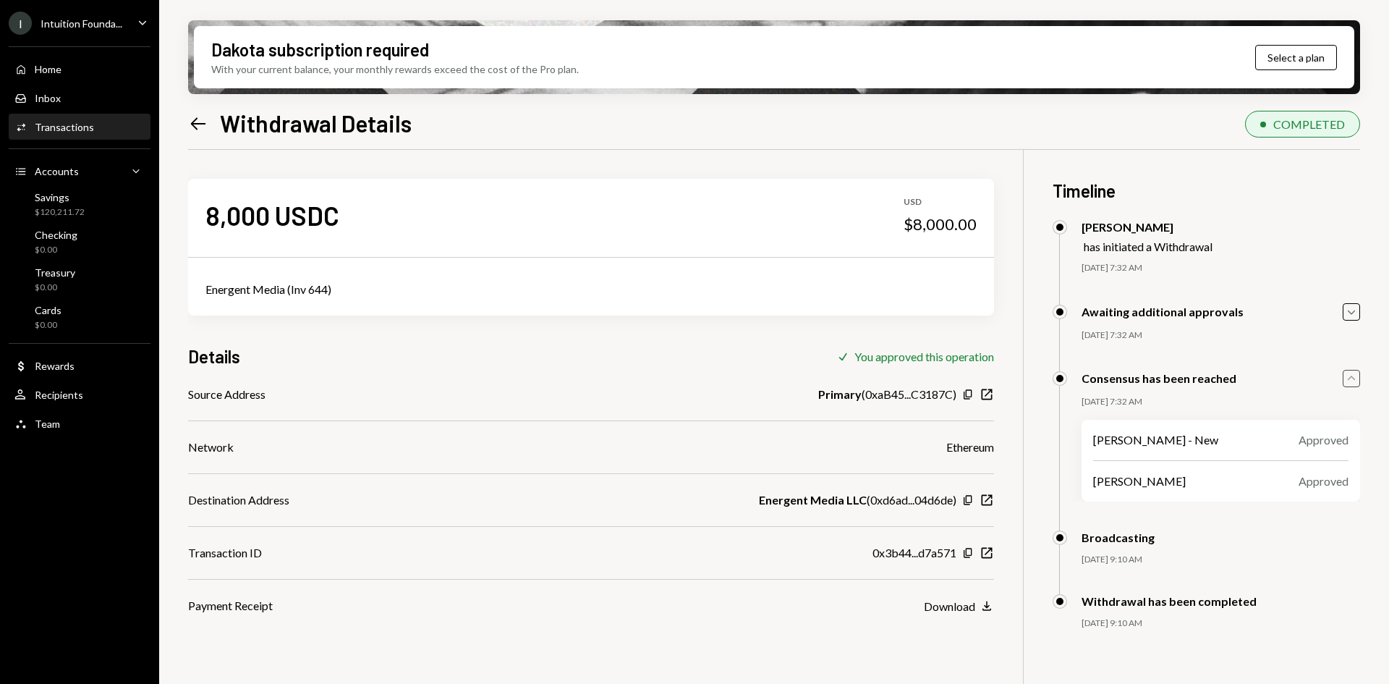
click at [1346, 324] on div "Awaiting additional approvals Caret Down [DATE] 7:32 AM [PERSON_NAME] - New App…" at bounding box center [1206, 336] width 307 height 67
click at [990, 553] on icon "New Window" at bounding box center [987, 553] width 14 height 14
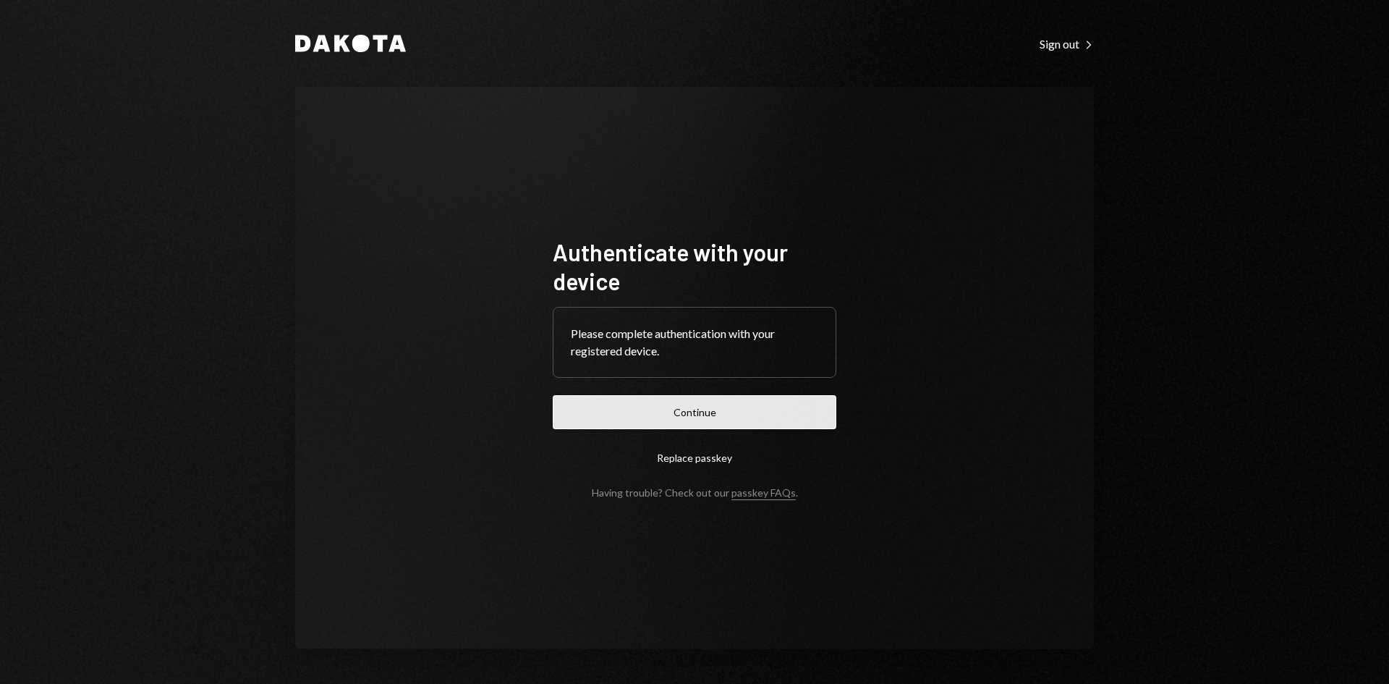
click at [755, 410] on button "Continue" at bounding box center [695, 412] width 284 height 34
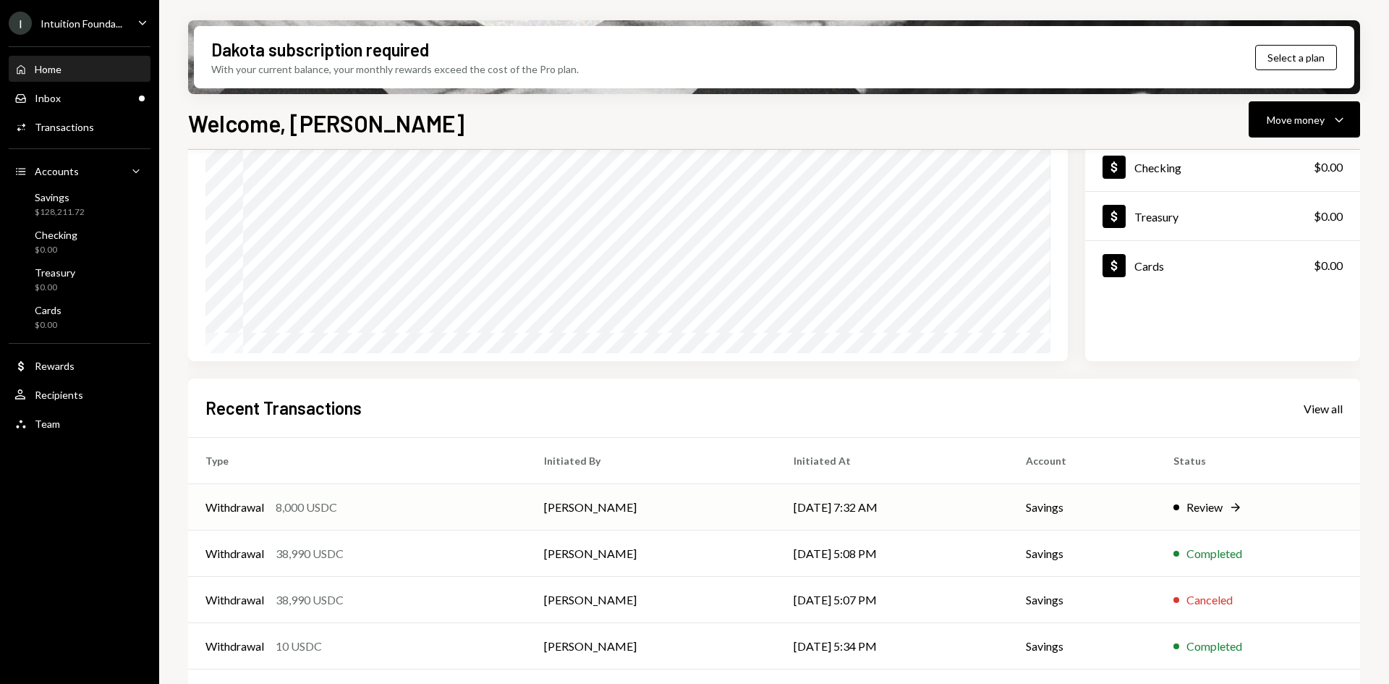
scroll to position [189, 0]
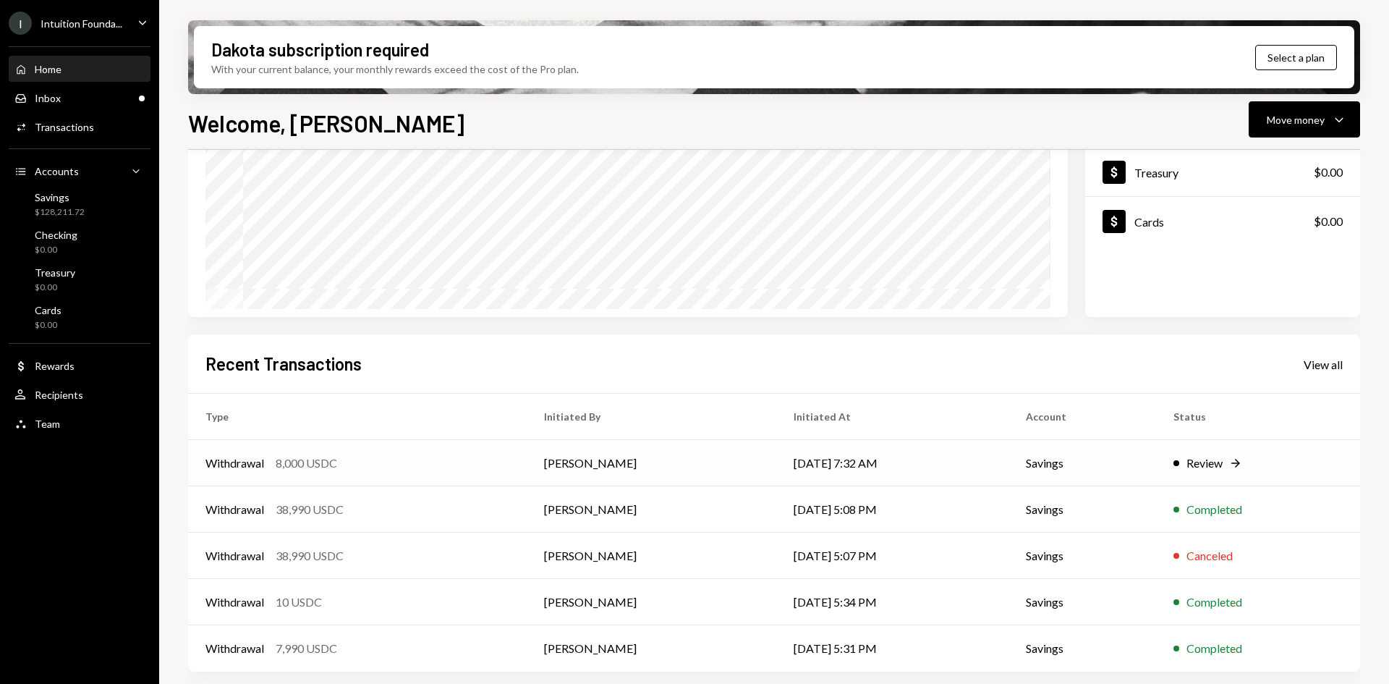
click at [713, 467] on td "[PERSON_NAME]" at bounding box center [652, 463] width 250 height 46
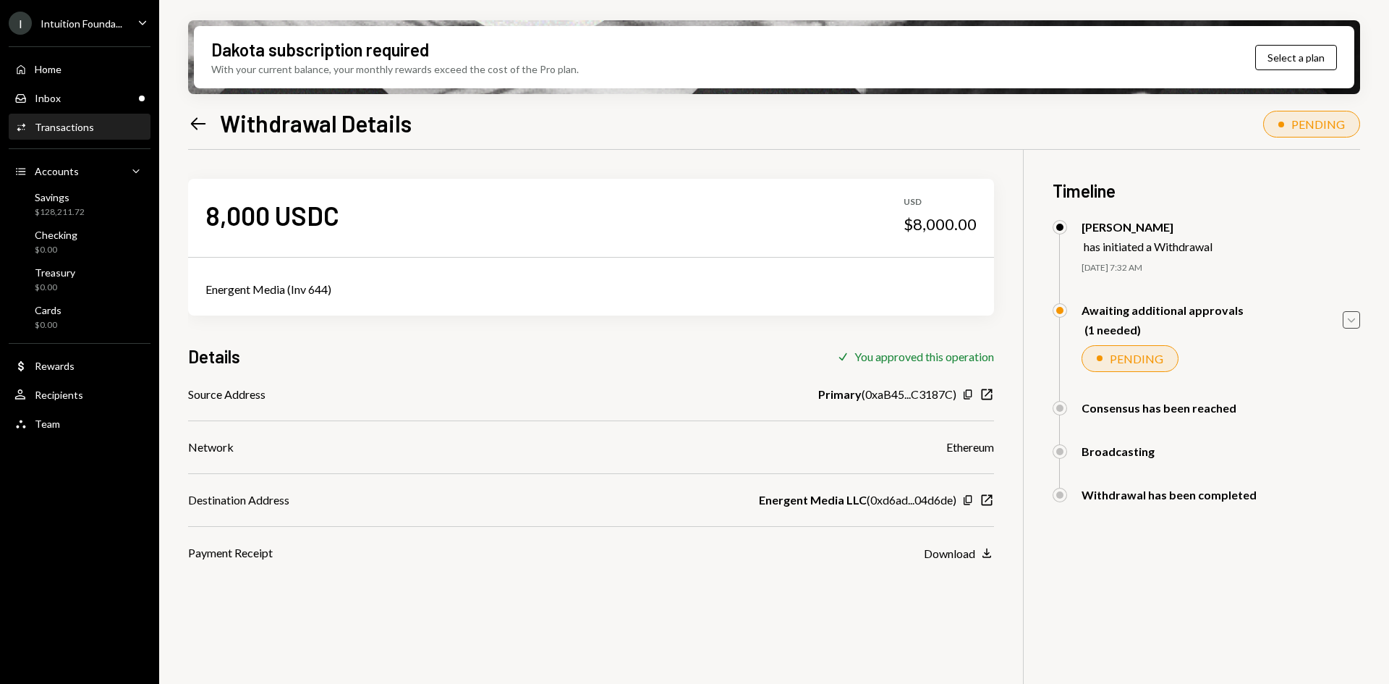
click at [1353, 317] on icon "Caret Down" at bounding box center [1352, 320] width 16 height 16
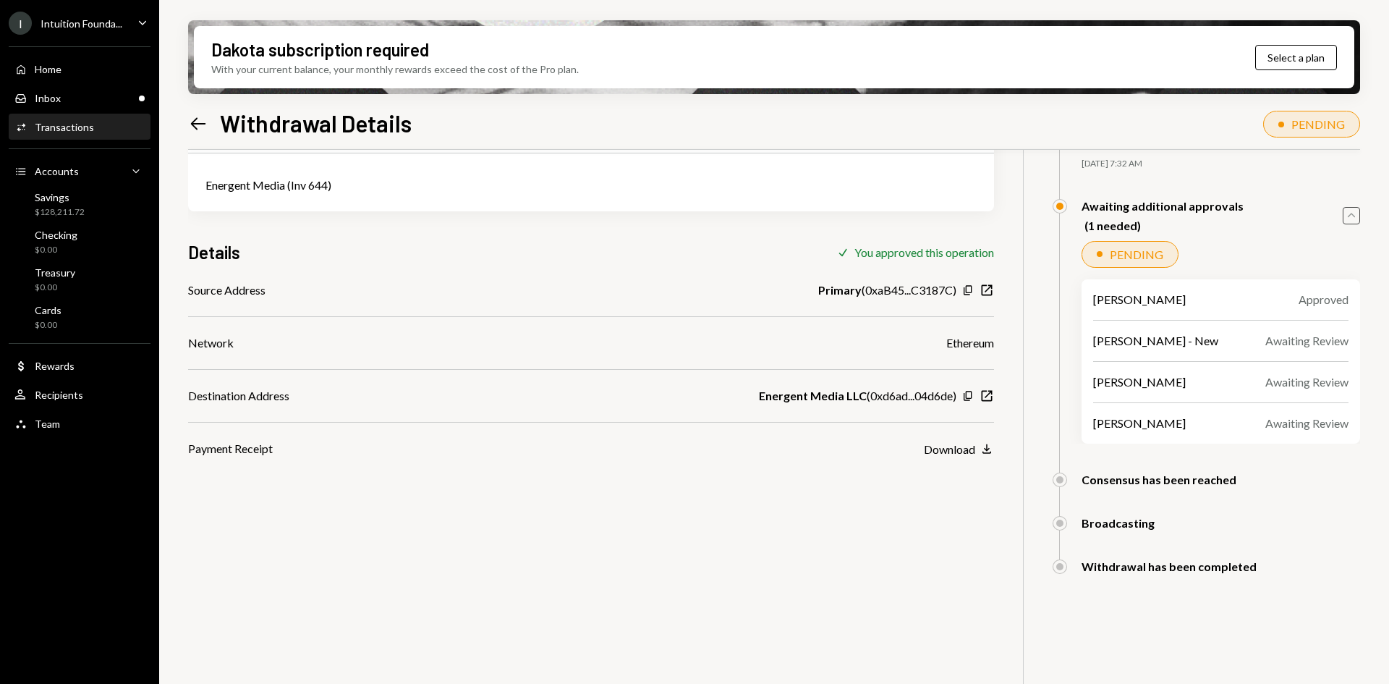
scroll to position [116, 0]
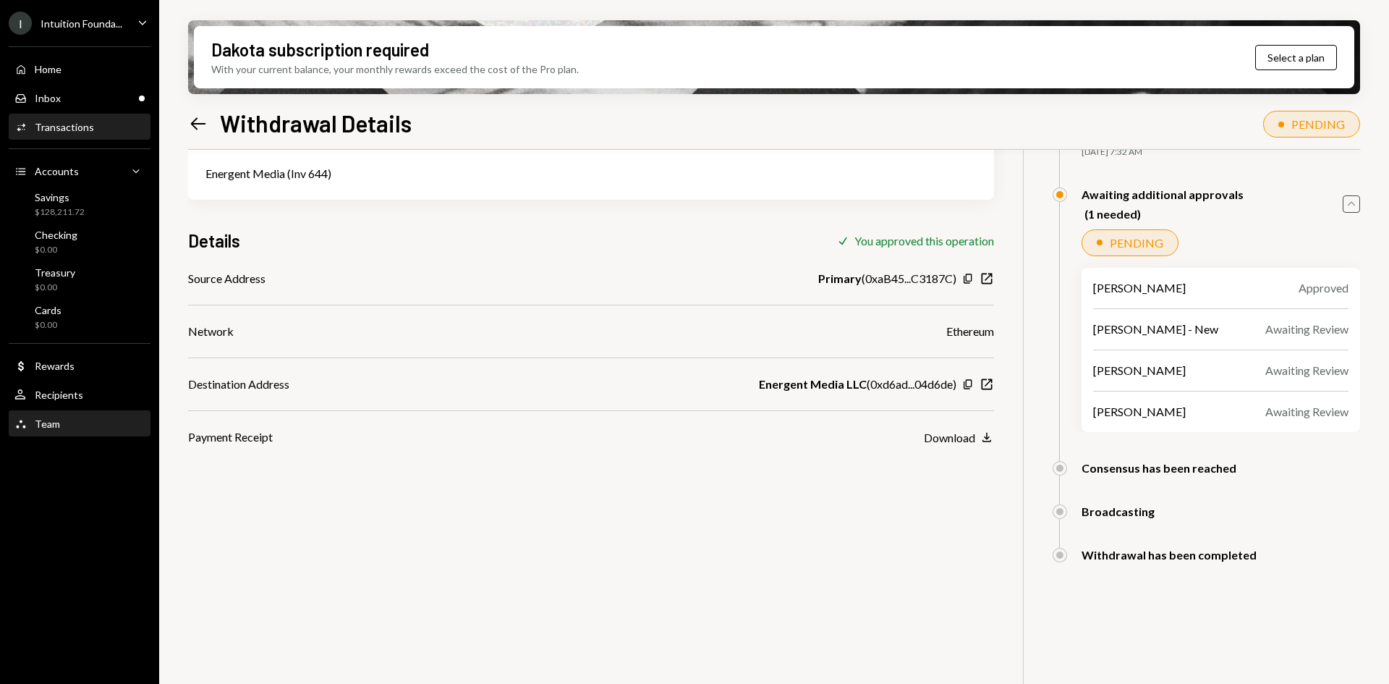
click at [57, 421] on div "Team" at bounding box center [47, 423] width 25 height 12
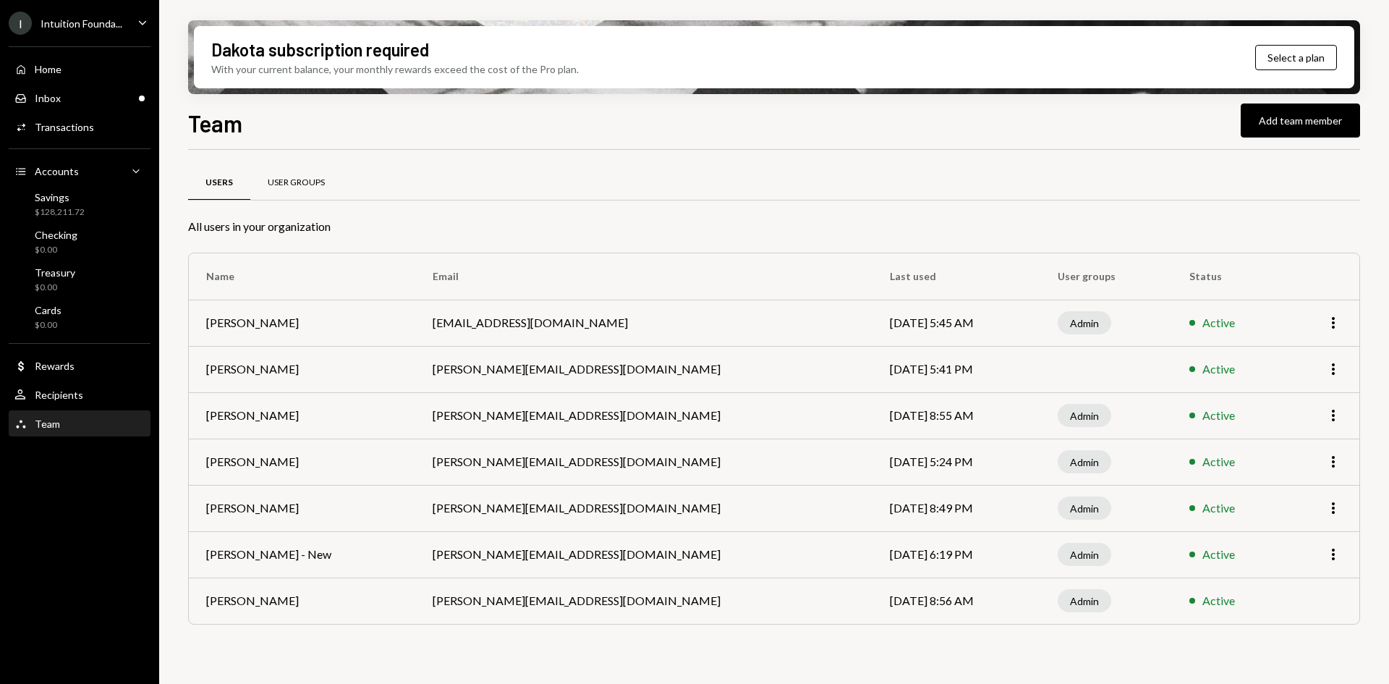
click at [305, 182] on div "User Groups" at bounding box center [296, 183] width 57 height 12
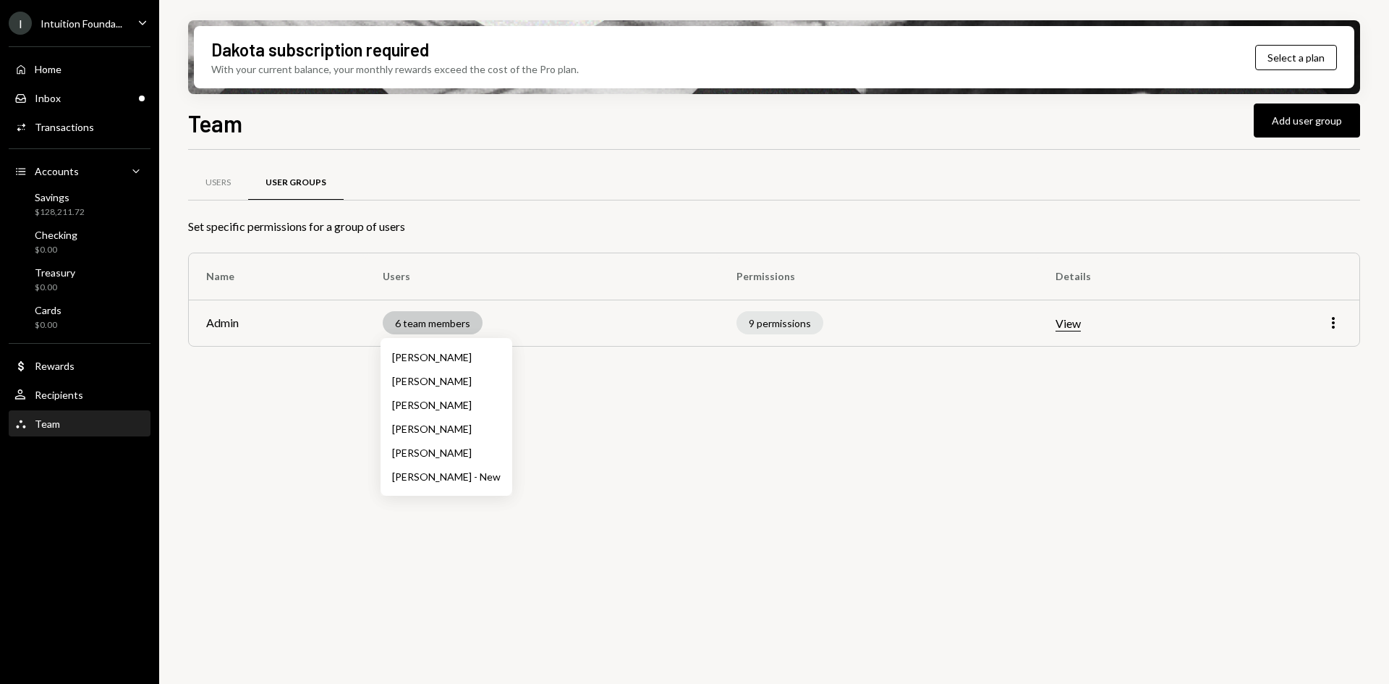
click at [441, 328] on div "6 team members" at bounding box center [433, 322] width 100 height 23
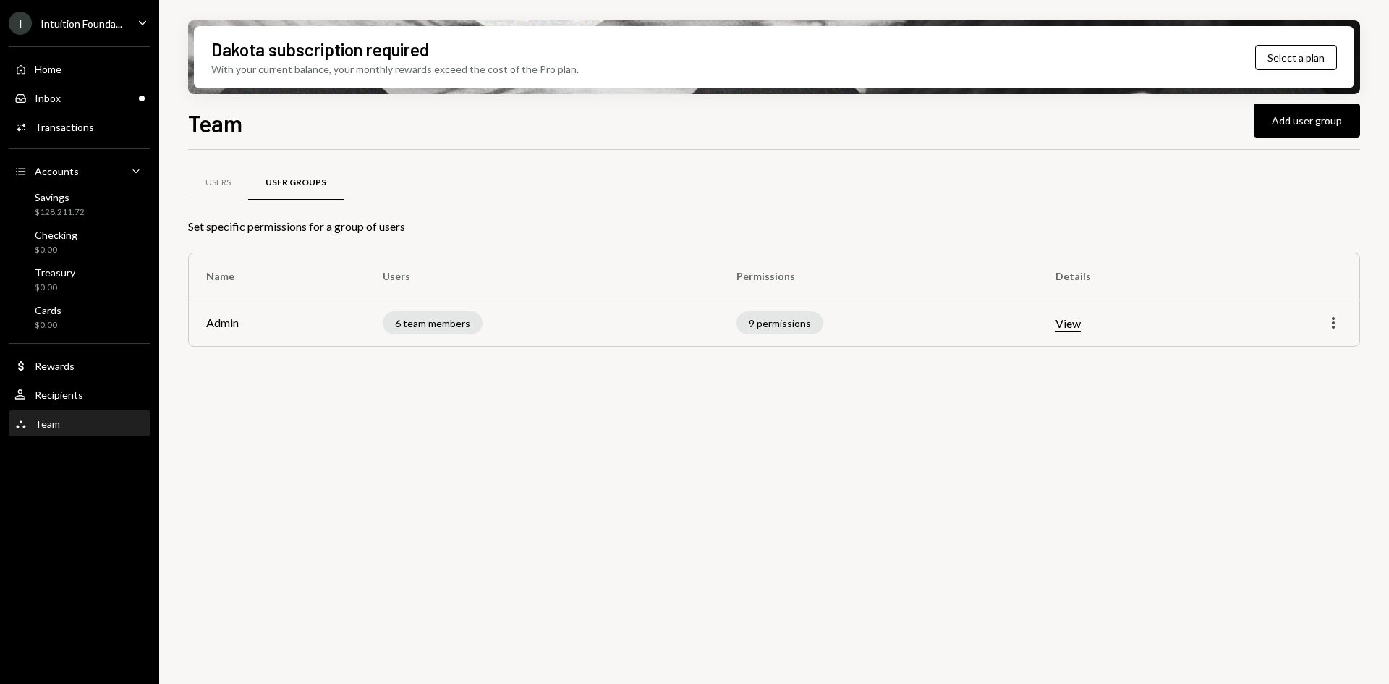
click at [1337, 321] on icon "More" at bounding box center [1333, 322] width 17 height 17
click at [1158, 388] on div "Users User Groups Set specific permissions for a group of users Name Users Perm…" at bounding box center [774, 425] width 1172 height 551
click at [1074, 321] on button "View" at bounding box center [1068, 323] width 25 height 15
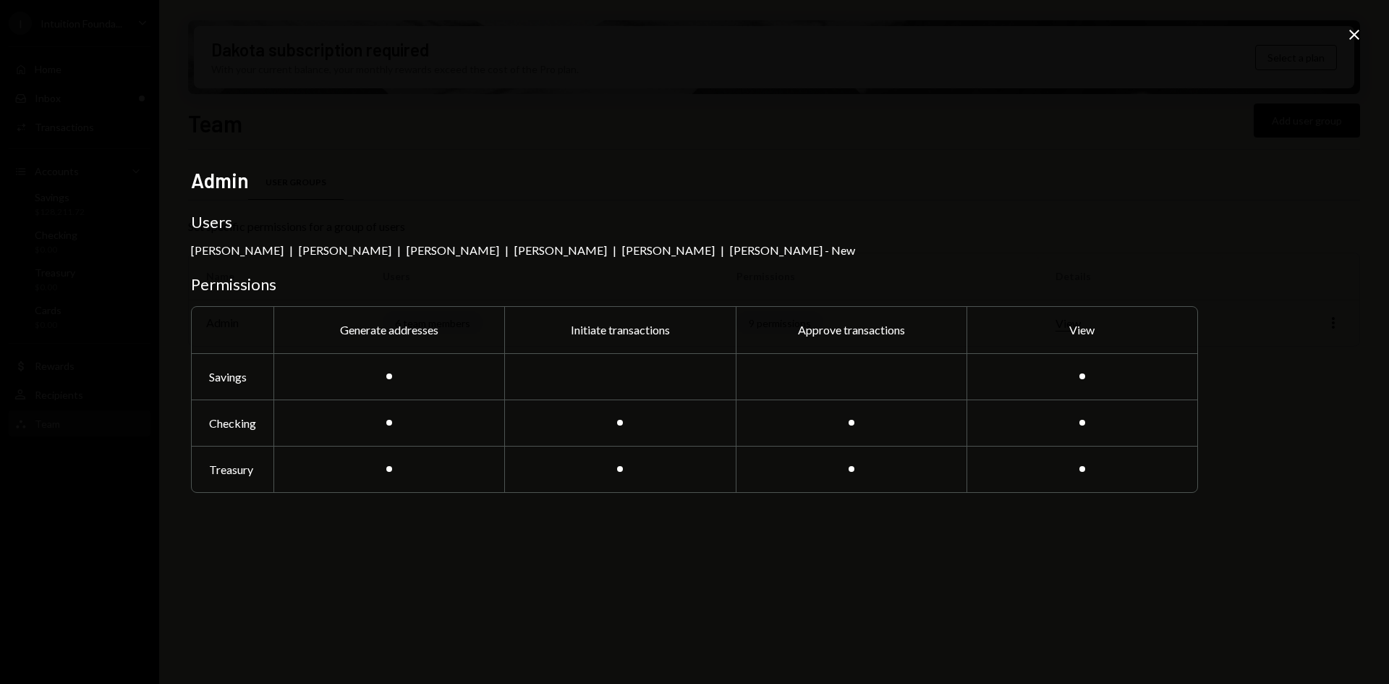
click at [1354, 26] on icon "Close" at bounding box center [1354, 34] width 17 height 17
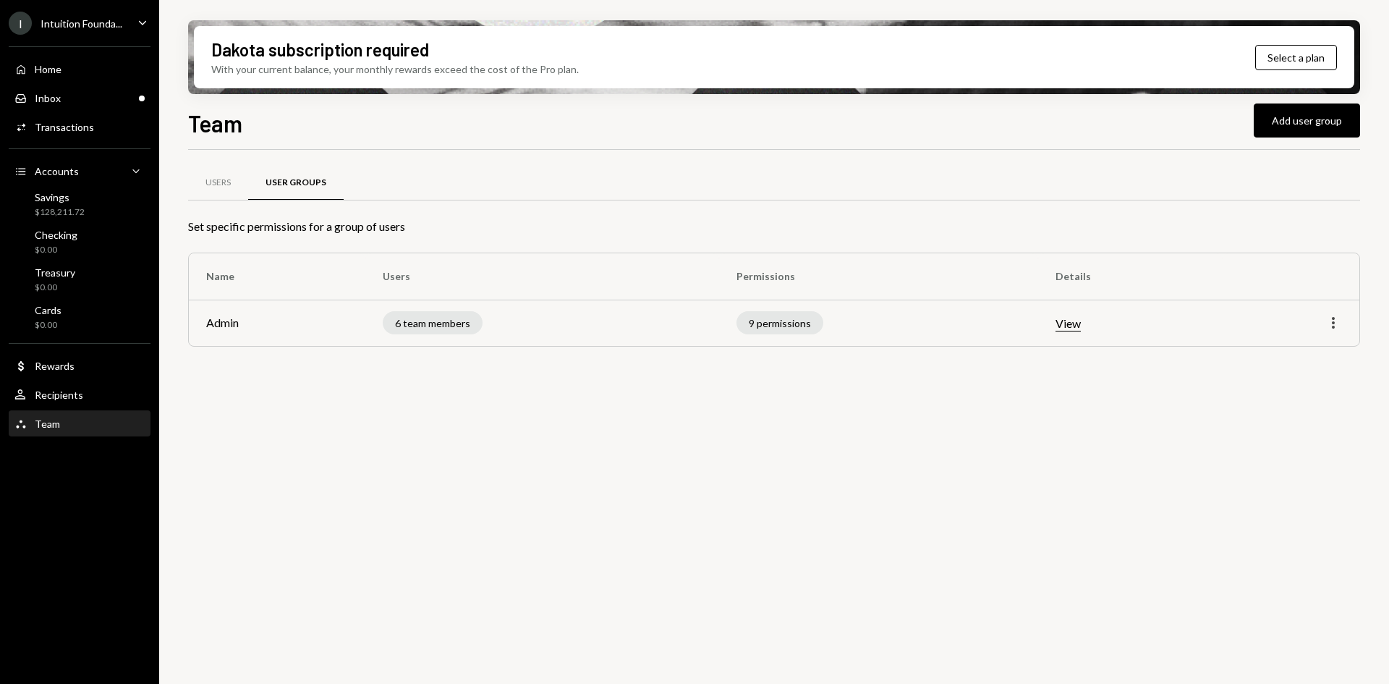
click at [1333, 318] on icon "button" at bounding box center [1333, 323] width 3 height 12
click at [1318, 353] on div "Edit" at bounding box center [1300, 353] width 72 height 25
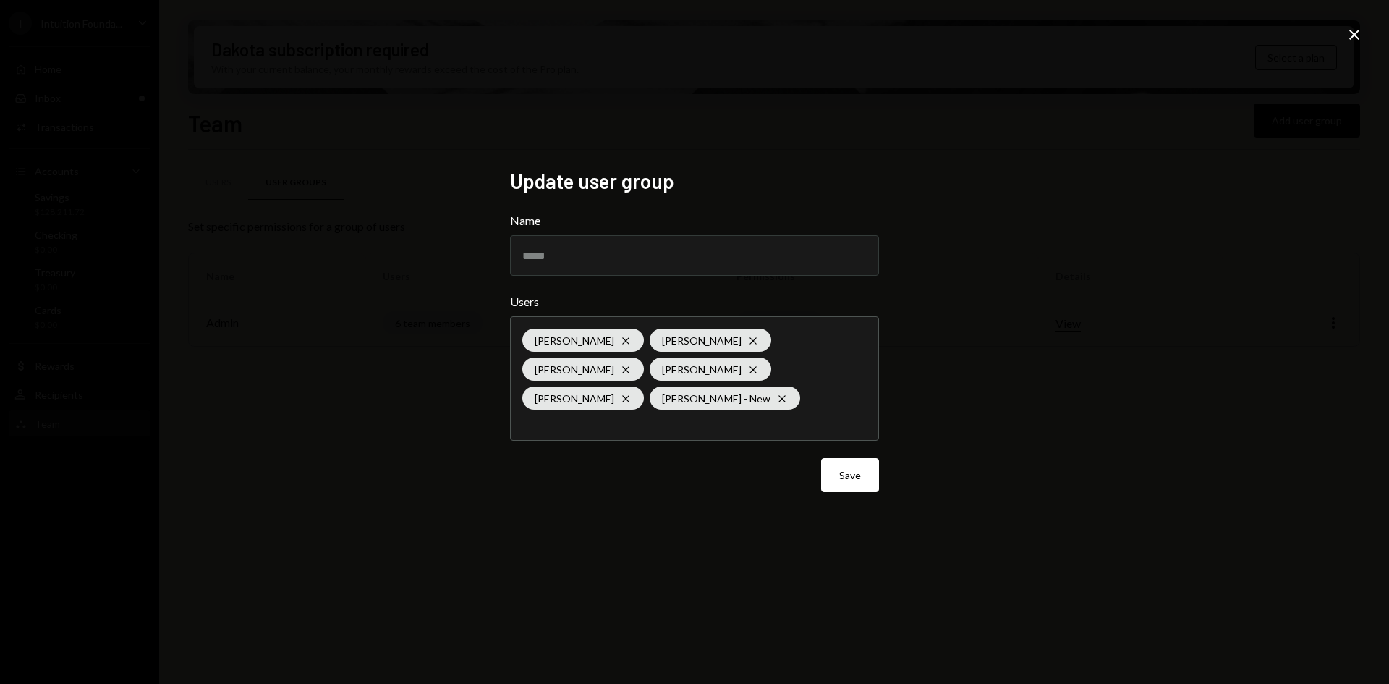
click at [1352, 37] on icon at bounding box center [1354, 35] width 10 height 10
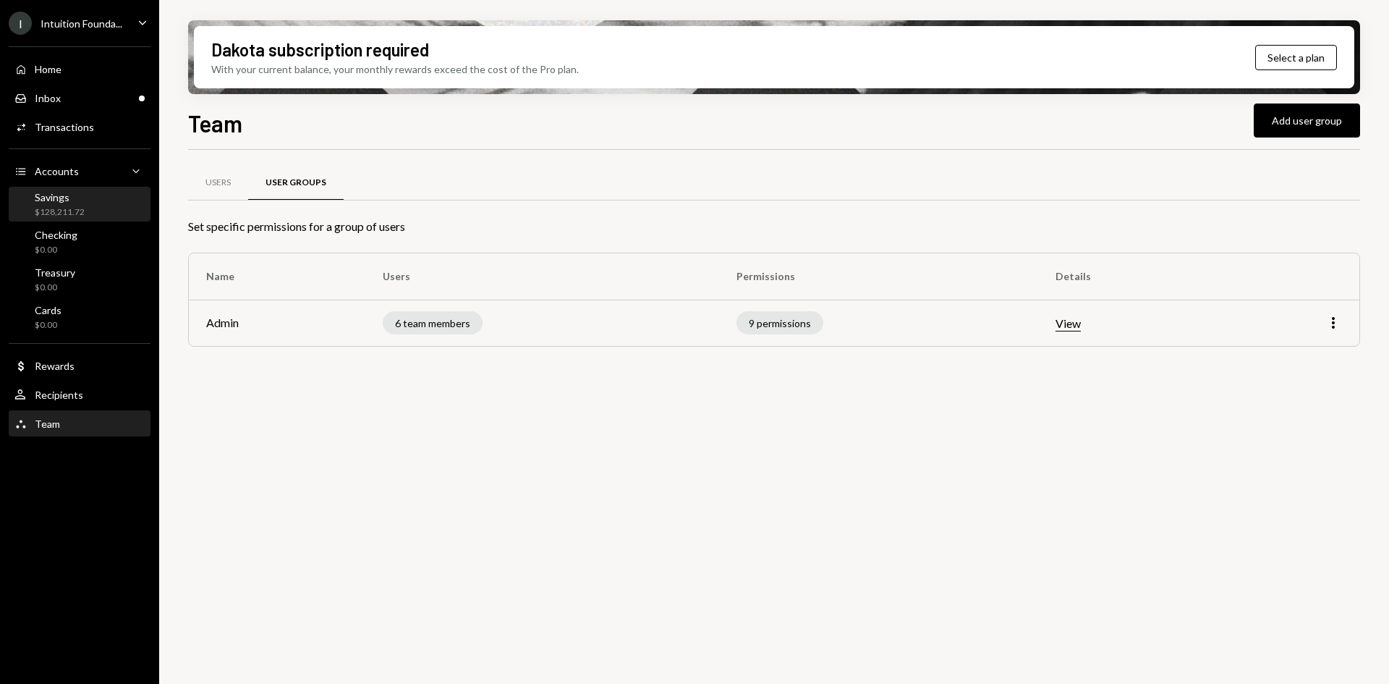
click at [98, 216] on div "Savings $128,211.72" at bounding box center [79, 204] width 130 height 27
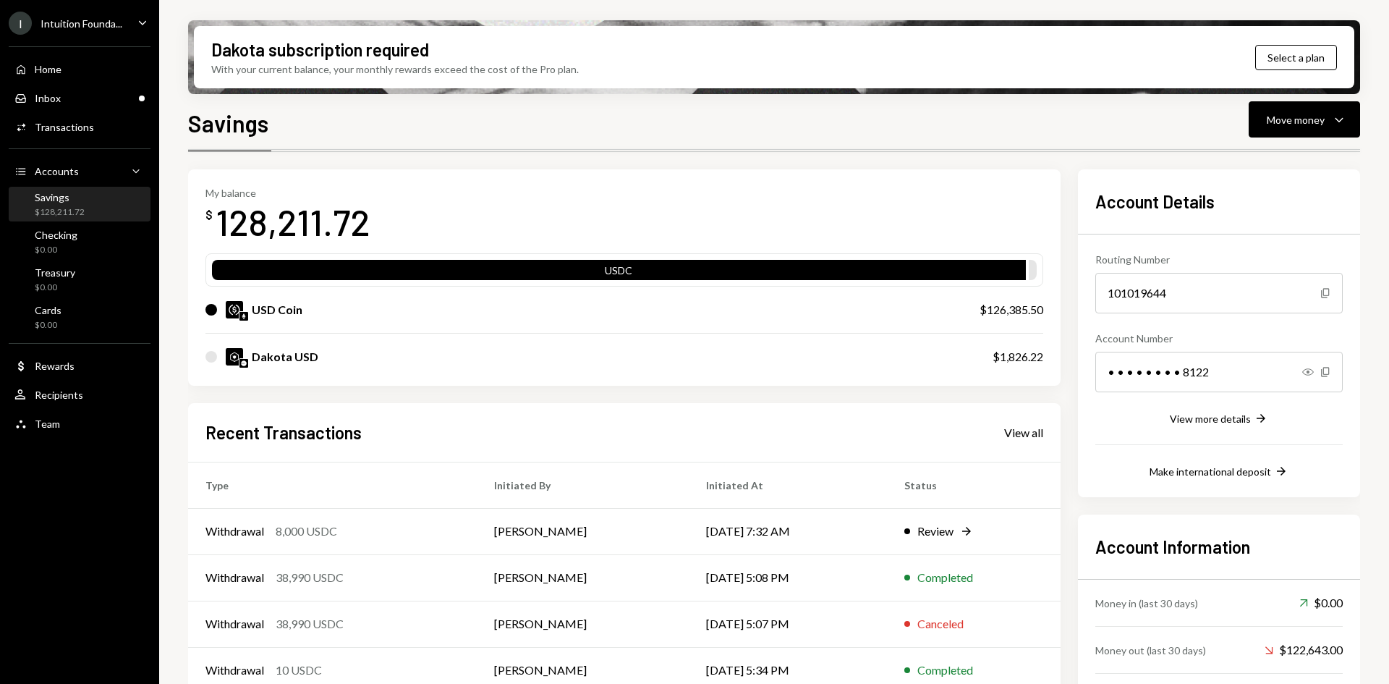
scroll to position [116, 0]
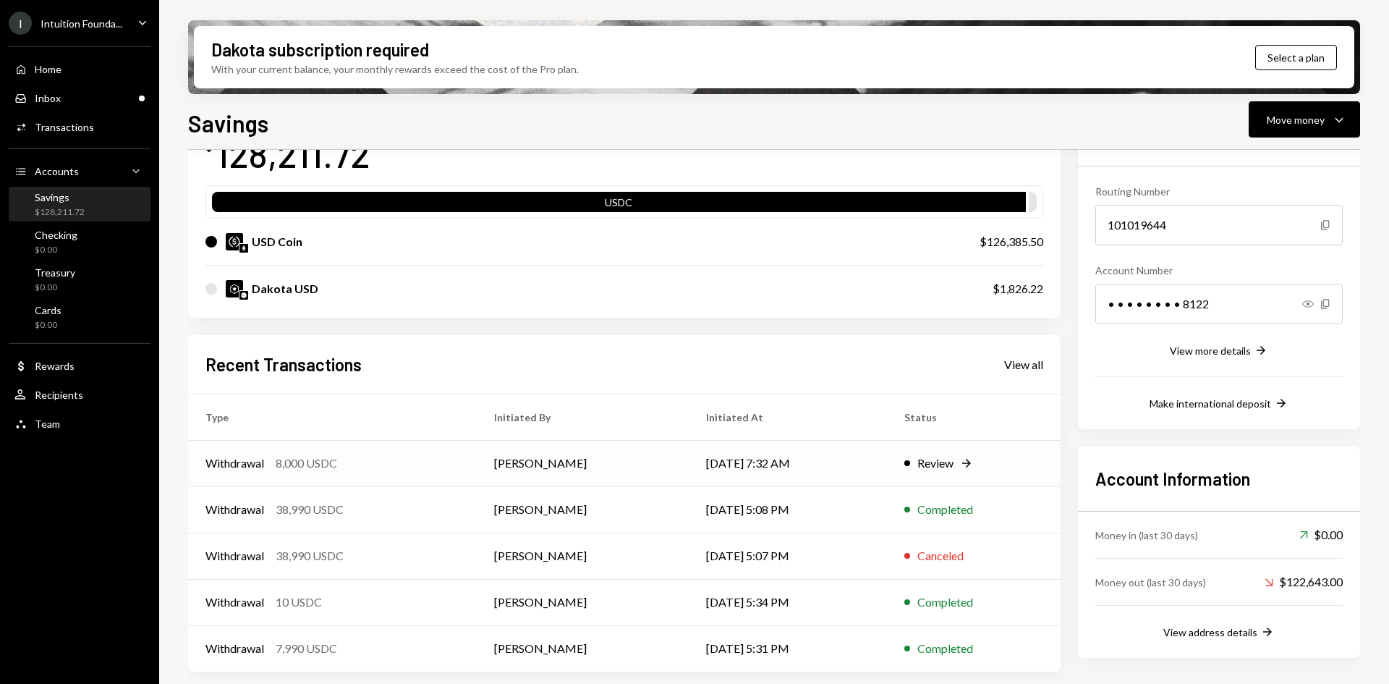
click at [337, 465] on div "8,000 USDC" at bounding box center [306, 462] width 61 height 17
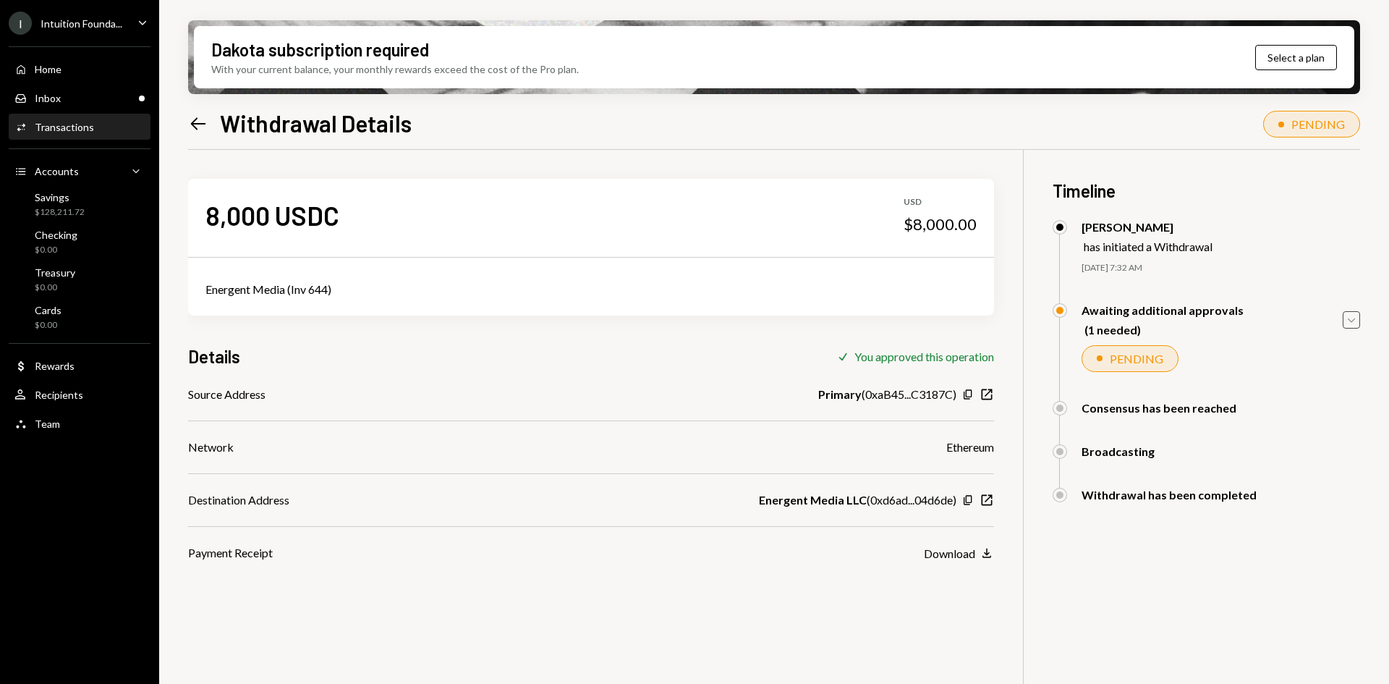
click at [1351, 318] on icon "Caret Down" at bounding box center [1352, 320] width 16 height 16
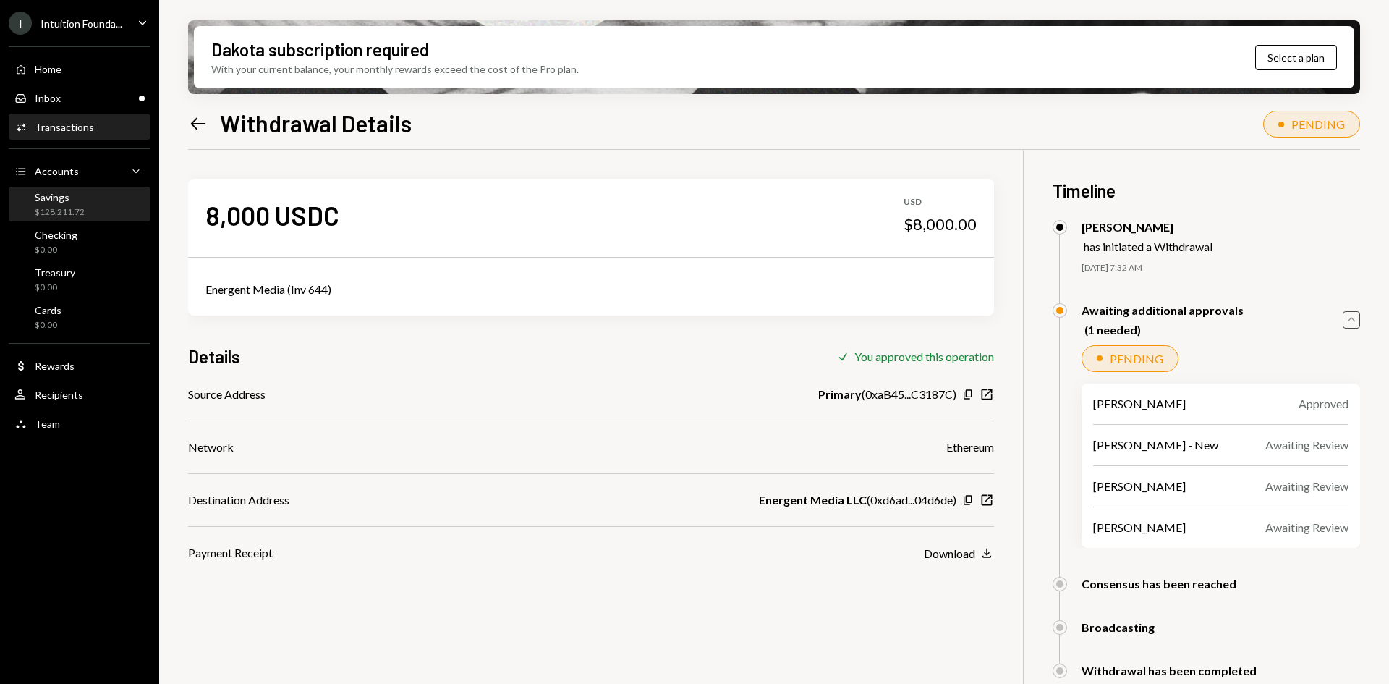
click at [51, 201] on div "Savings" at bounding box center [60, 197] width 50 height 12
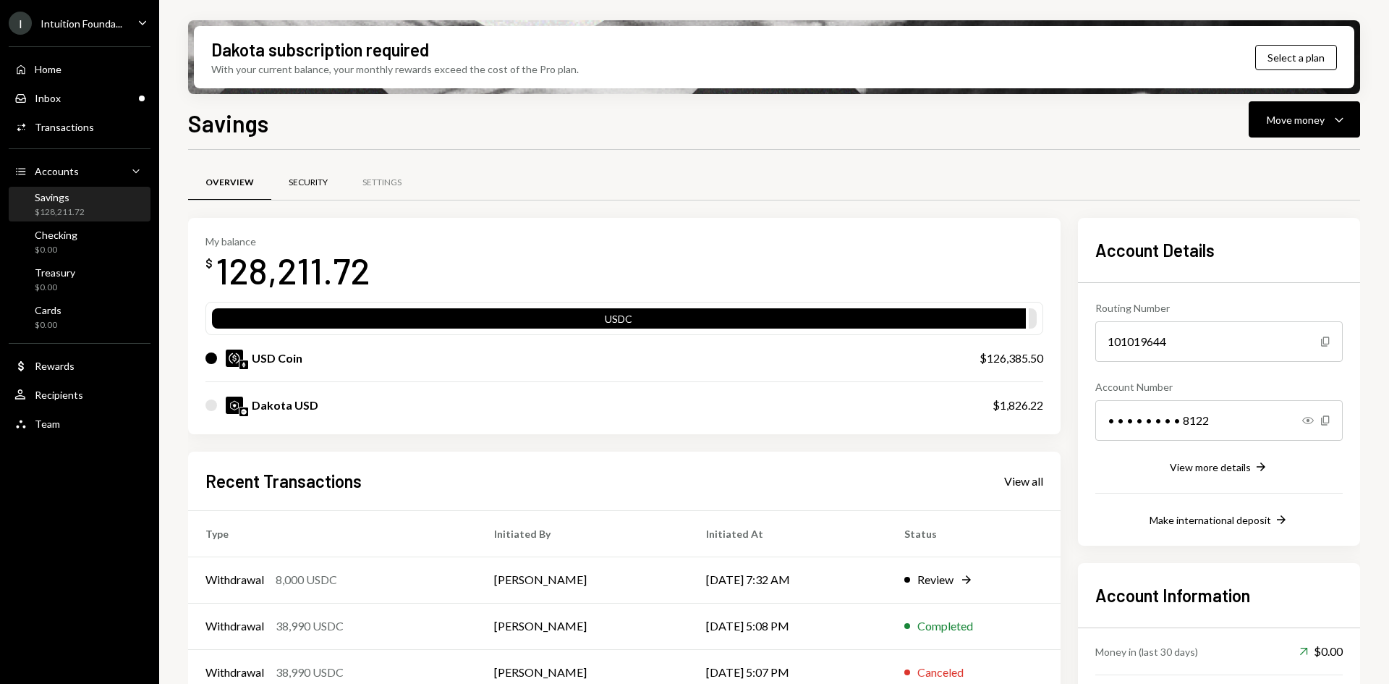
click at [300, 187] on div "Security" at bounding box center [308, 183] width 39 height 12
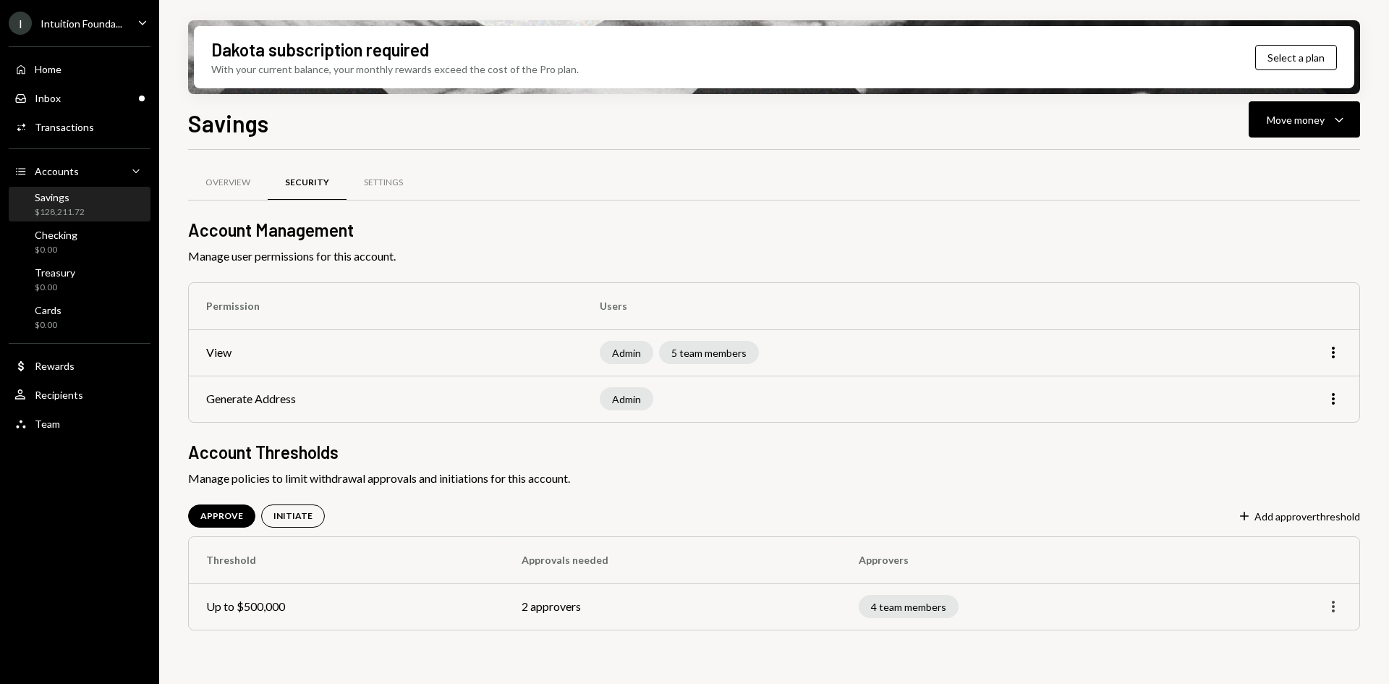
click at [1338, 610] on icon "More" at bounding box center [1333, 606] width 17 height 17
click at [1305, 641] on div "Edit" at bounding box center [1300, 636] width 72 height 25
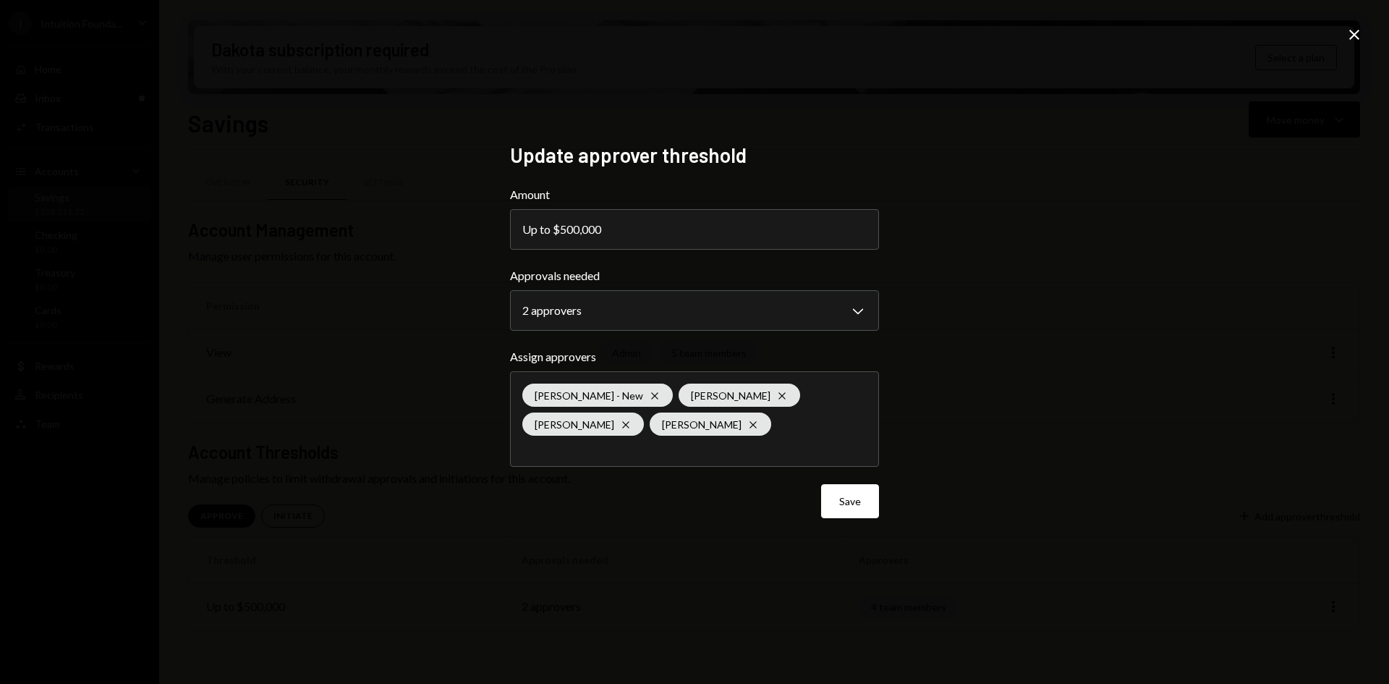
click at [933, 440] on div "**********" at bounding box center [694, 342] width 1389 height 684
click at [839, 408] on div "Philip Bildner - New Cross Timothy Bracke Cross Kelly Robinson Cross Daphnie Fr…" at bounding box center [694, 419] width 344 height 94
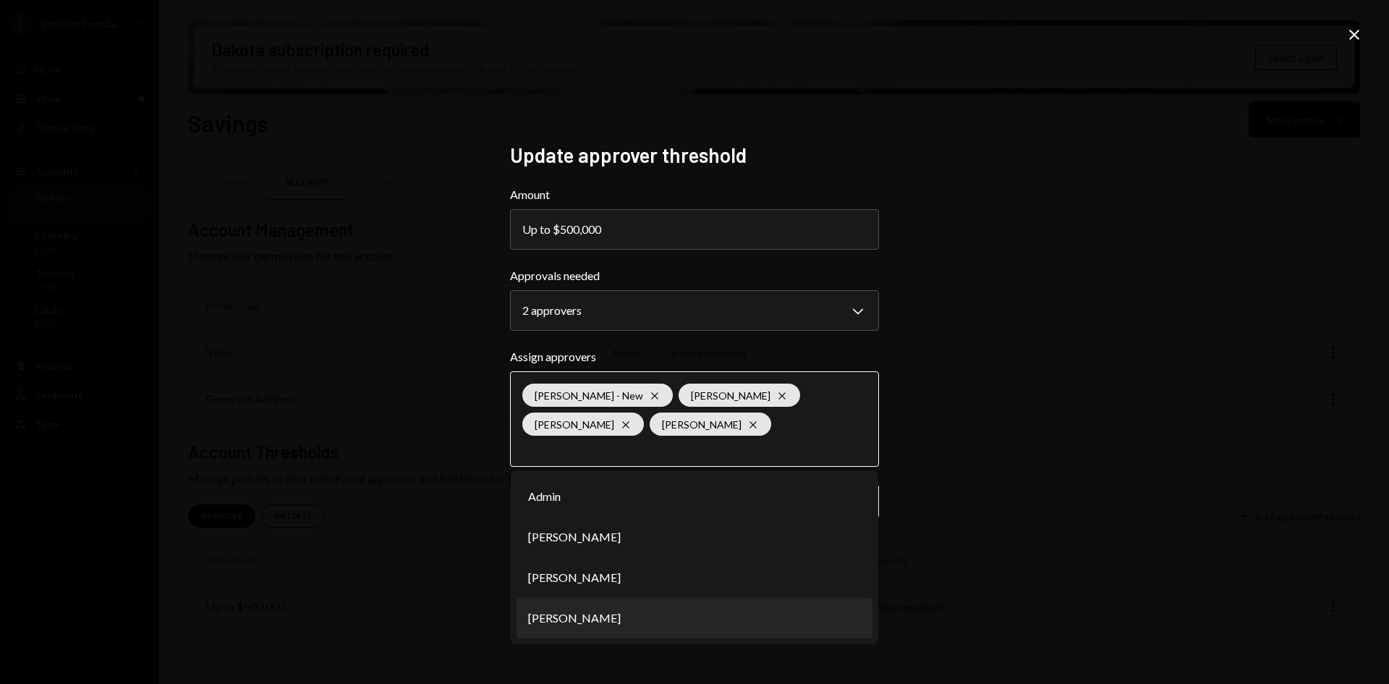
click at [660, 619] on li "Bret Shilliday" at bounding box center [695, 618] width 356 height 41
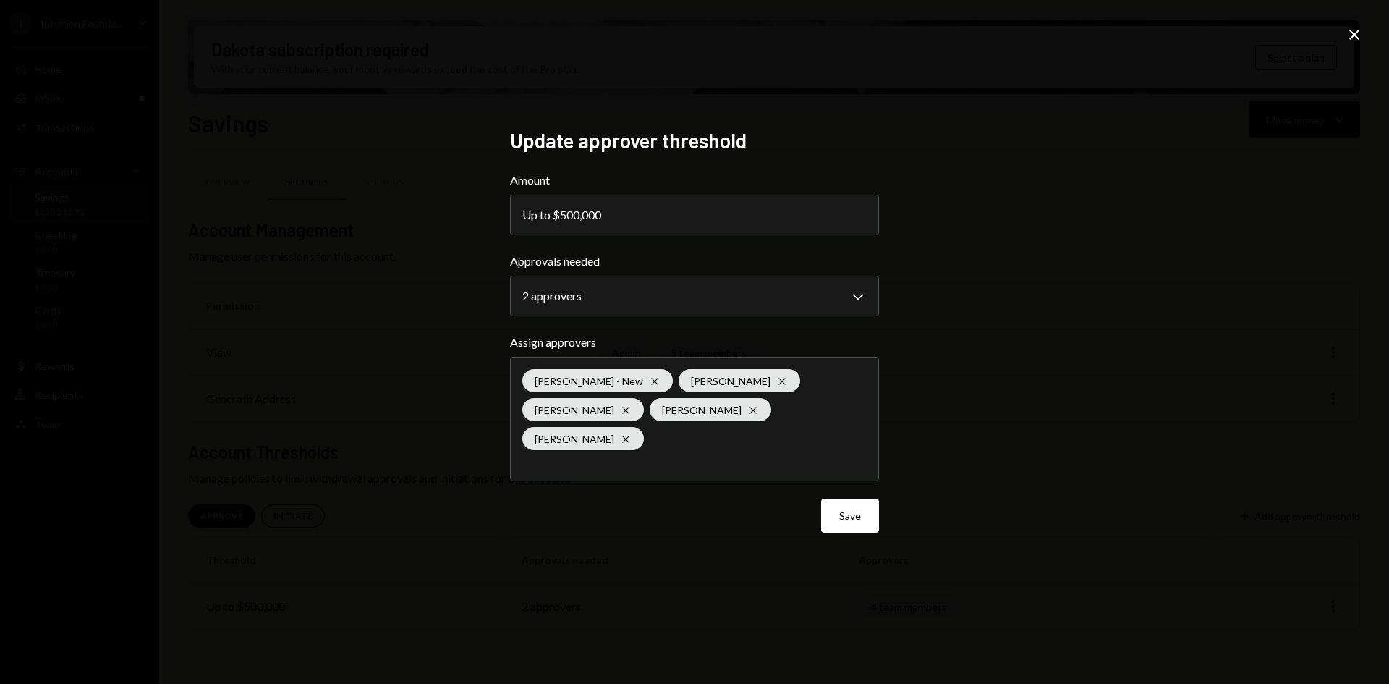
click at [1357, 30] on icon "Close" at bounding box center [1354, 34] width 17 height 17
